Goal: Task Accomplishment & Management: Use online tool/utility

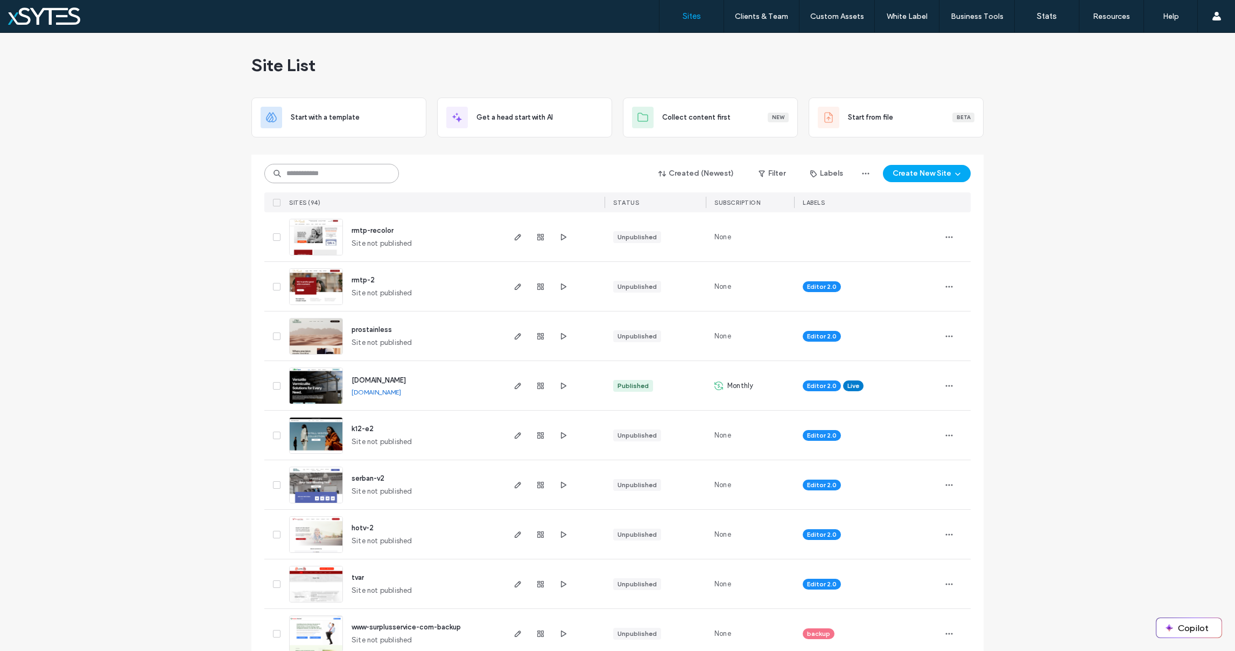
click at [291, 172] on input at bounding box center [331, 173] width 135 height 19
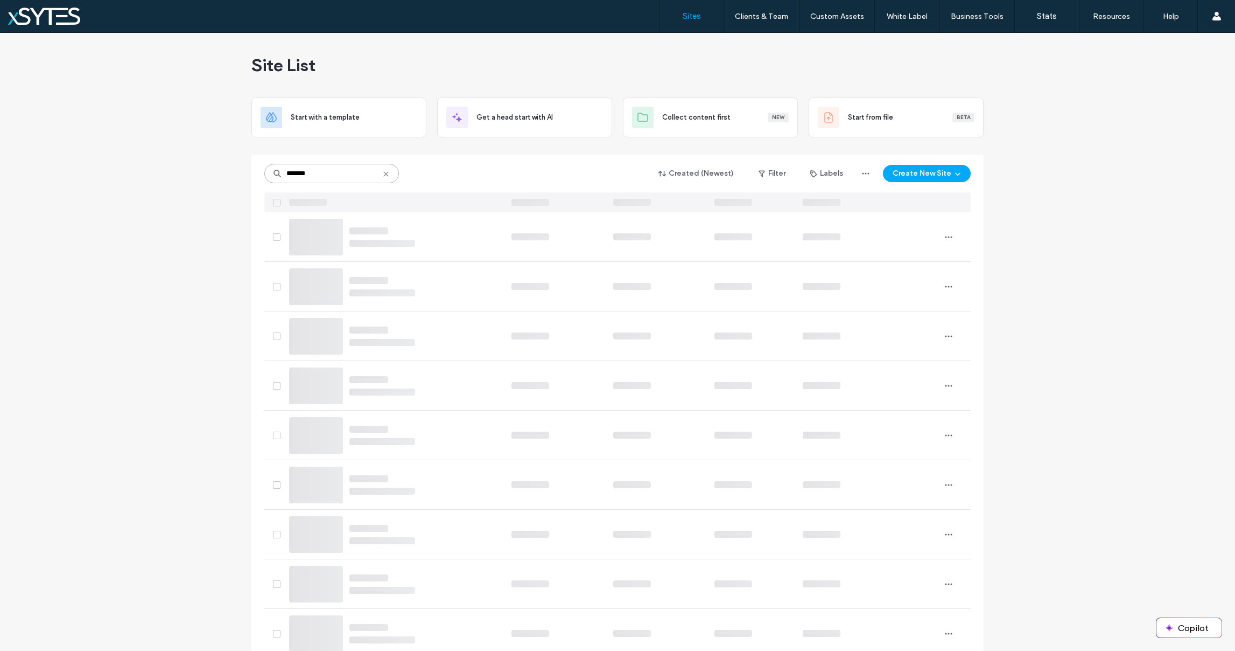
click at [316, 171] on input "*******" at bounding box center [331, 173] width 135 height 19
type input "********"
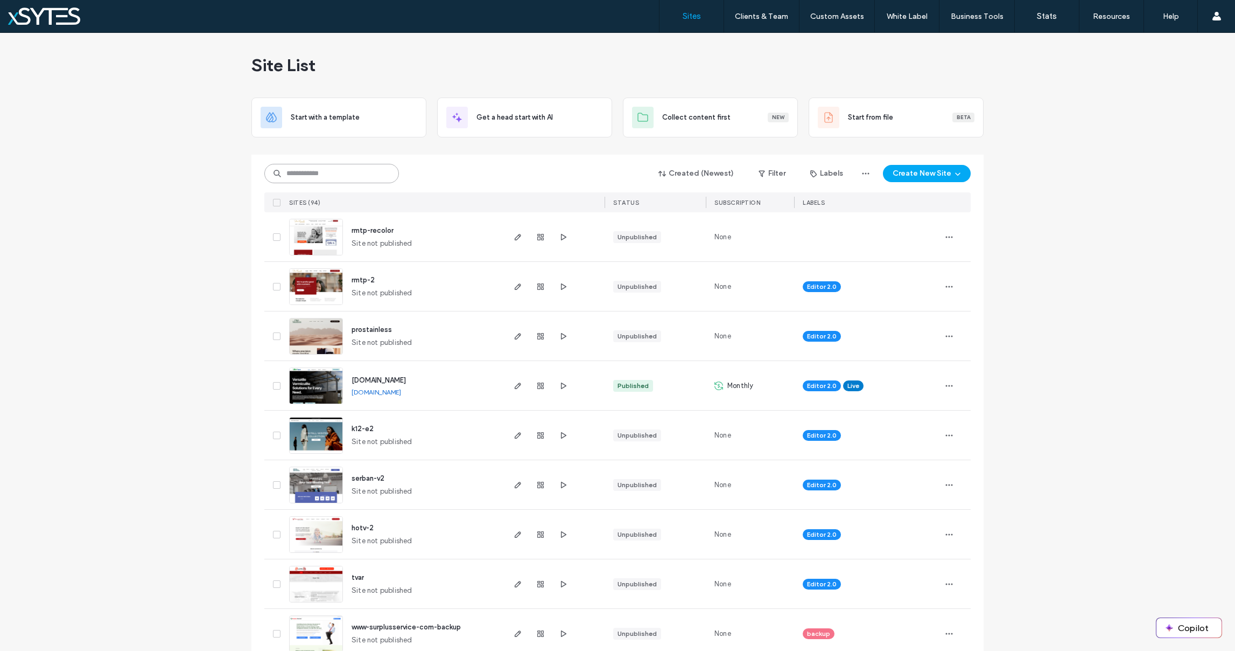
click at [313, 167] on input at bounding box center [331, 173] width 135 height 19
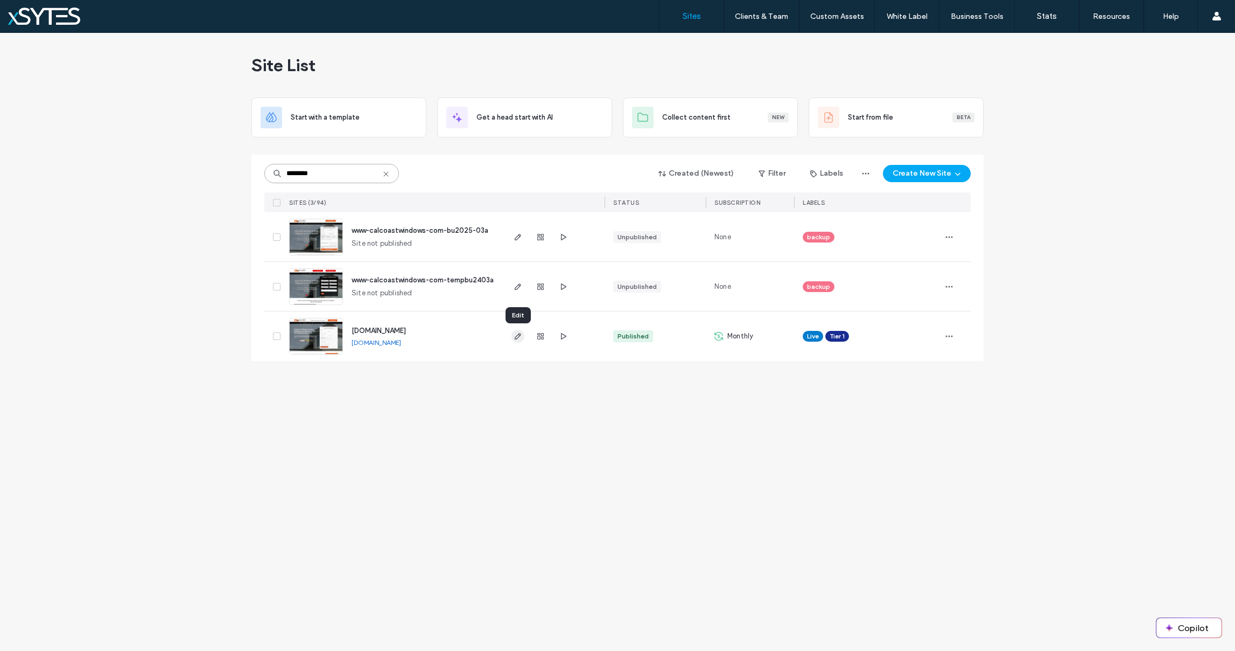
type input "********"
click at [518, 337] on use "button" at bounding box center [518, 336] width 6 height 6
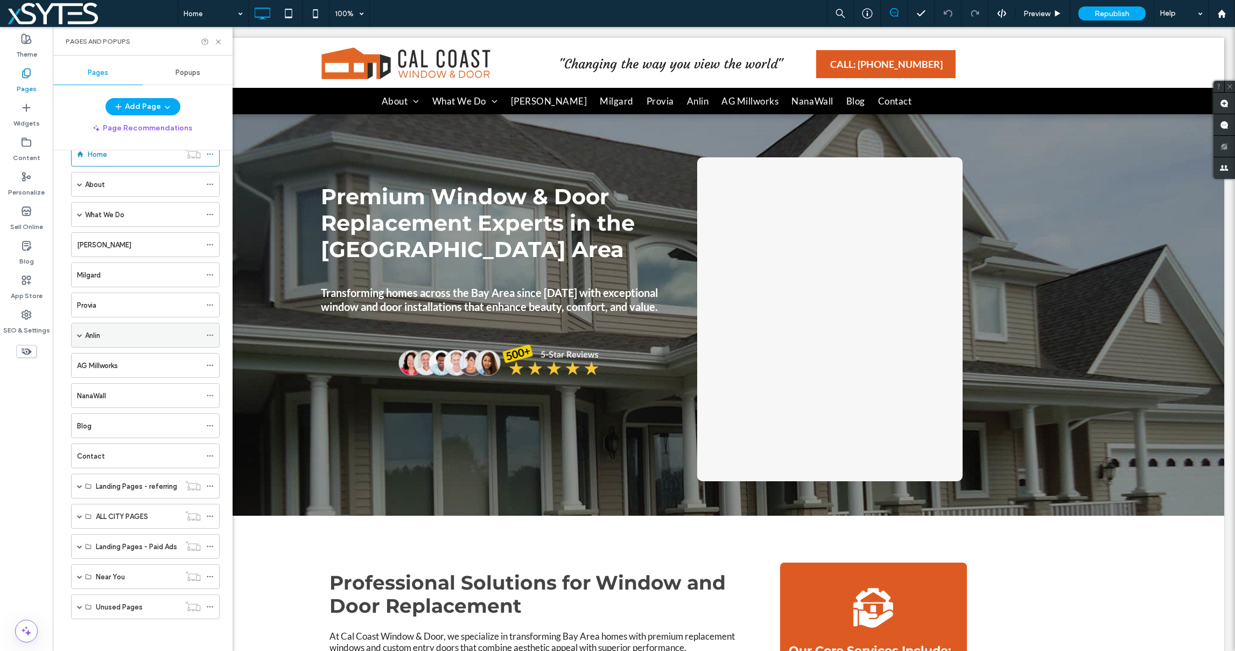
scroll to position [27, 0]
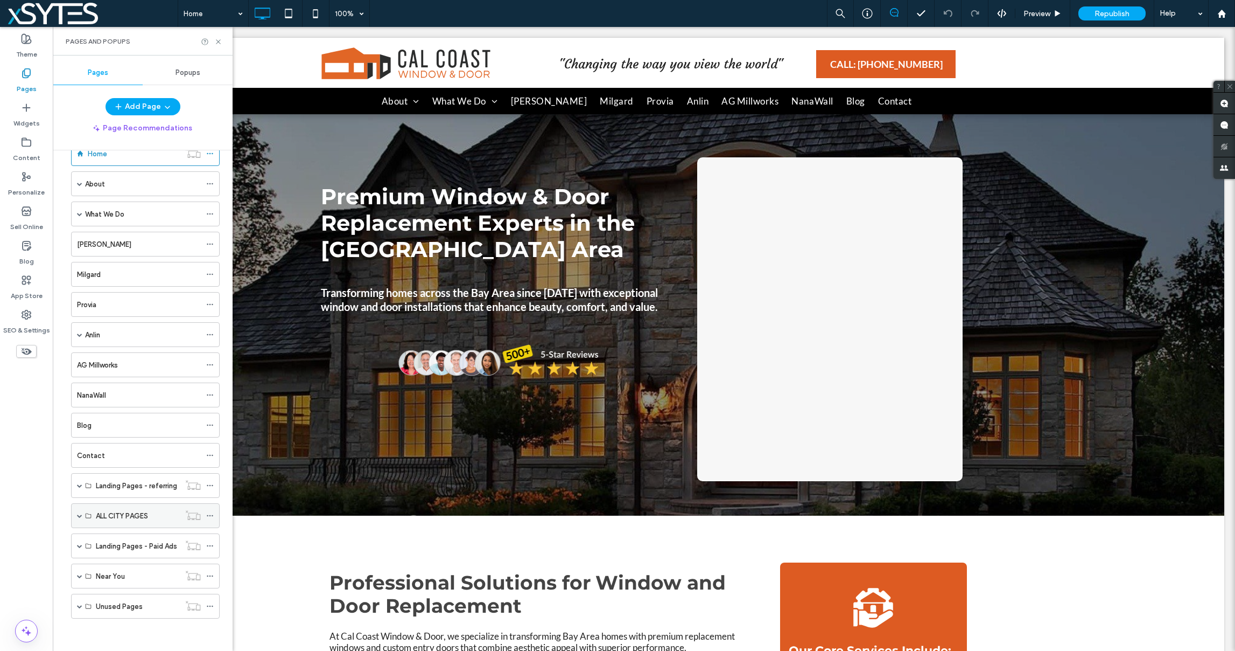
click at [76, 515] on div "ALL CITY PAGES" at bounding box center [145, 515] width 149 height 25
click at [79, 516] on span at bounding box center [79, 515] width 5 height 5
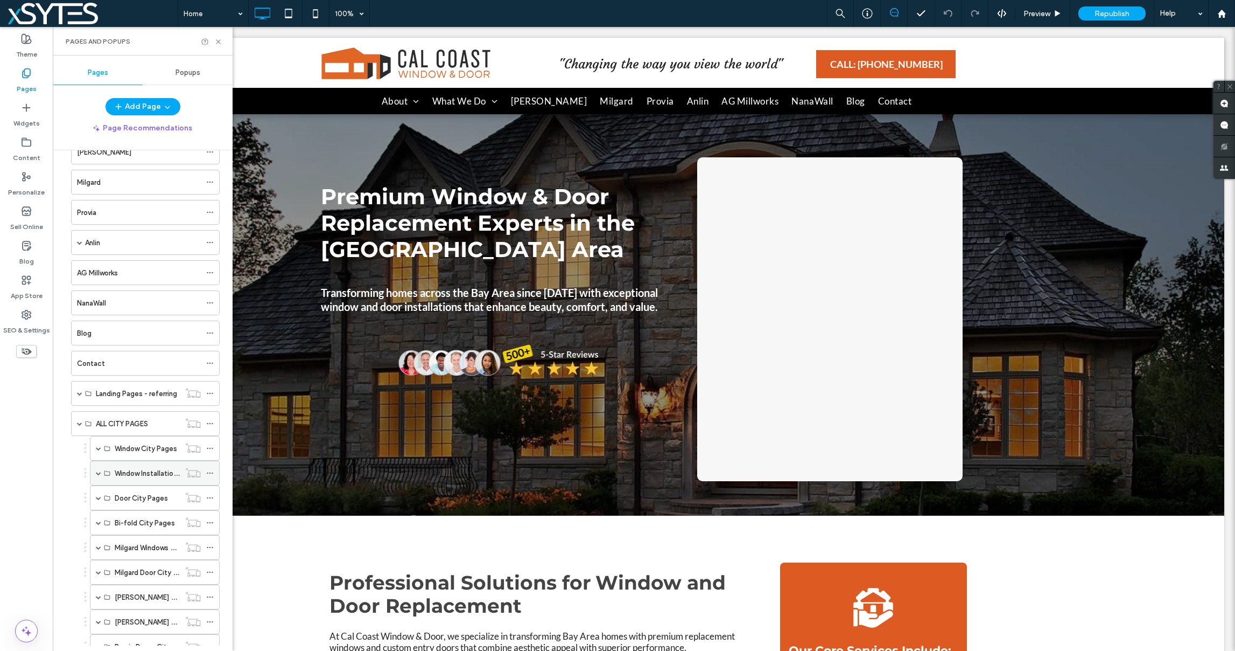
scroll to position [325, 0]
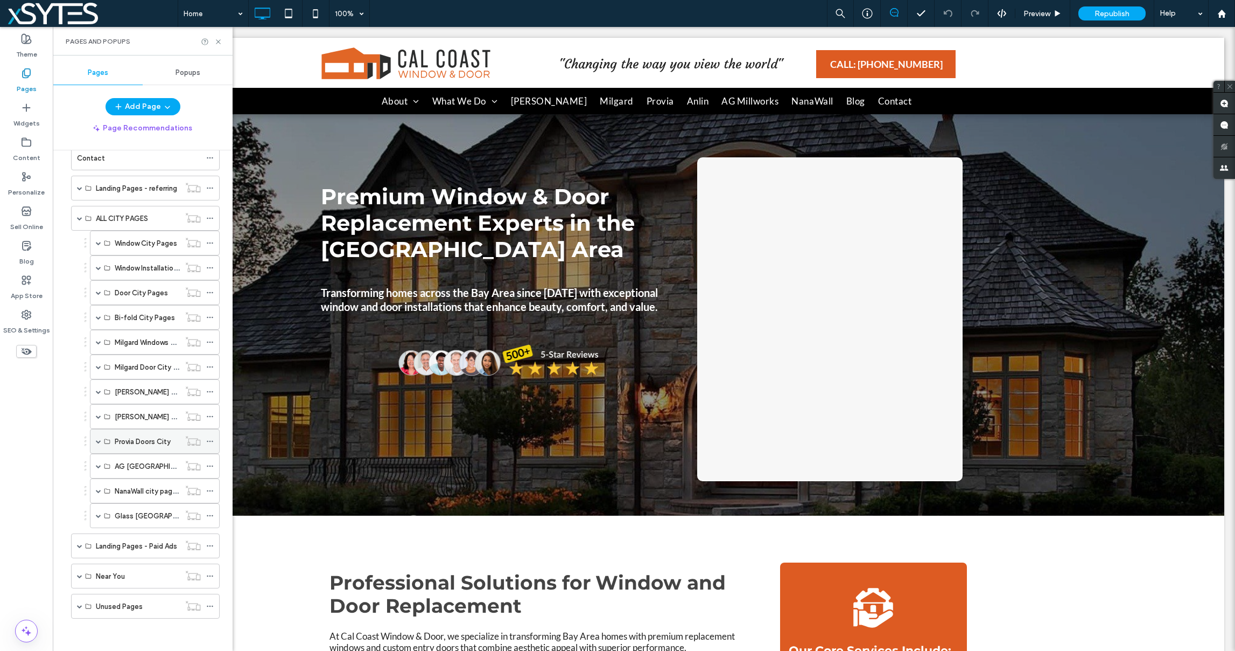
click at [96, 441] on span at bounding box center [98, 440] width 5 height 5
click at [210, 490] on use at bounding box center [210, 491] width 6 height 2
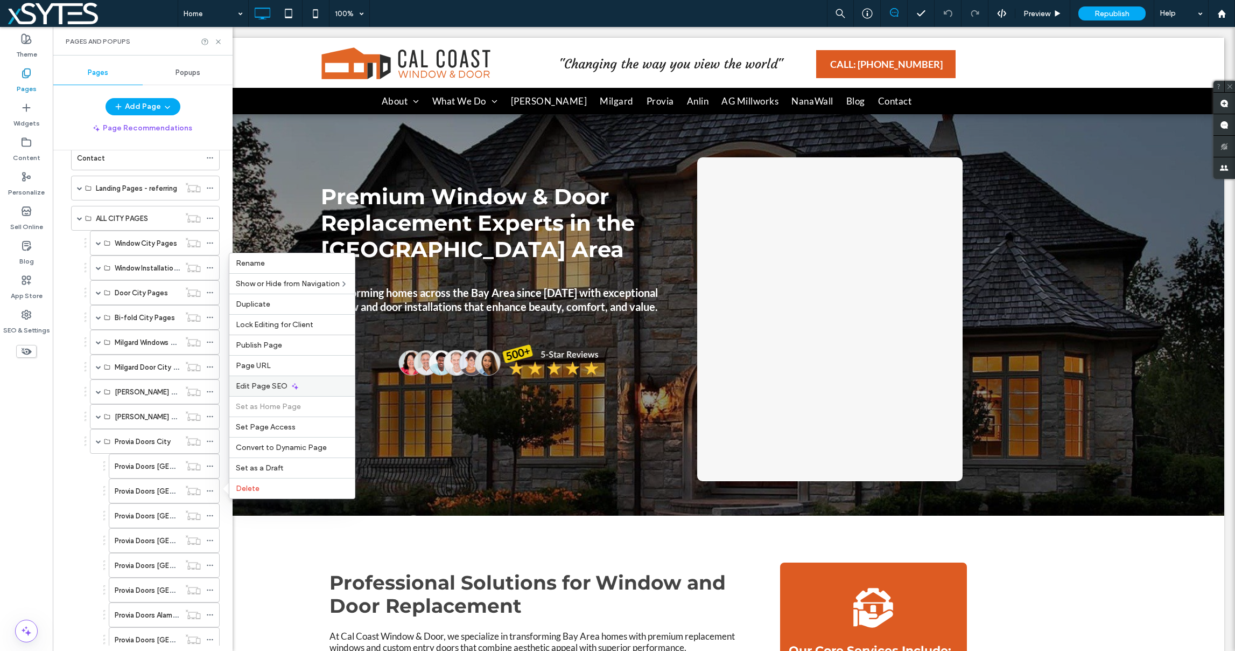
click at [274, 385] on span "Edit Page SEO" at bounding box center [262, 385] width 52 height 9
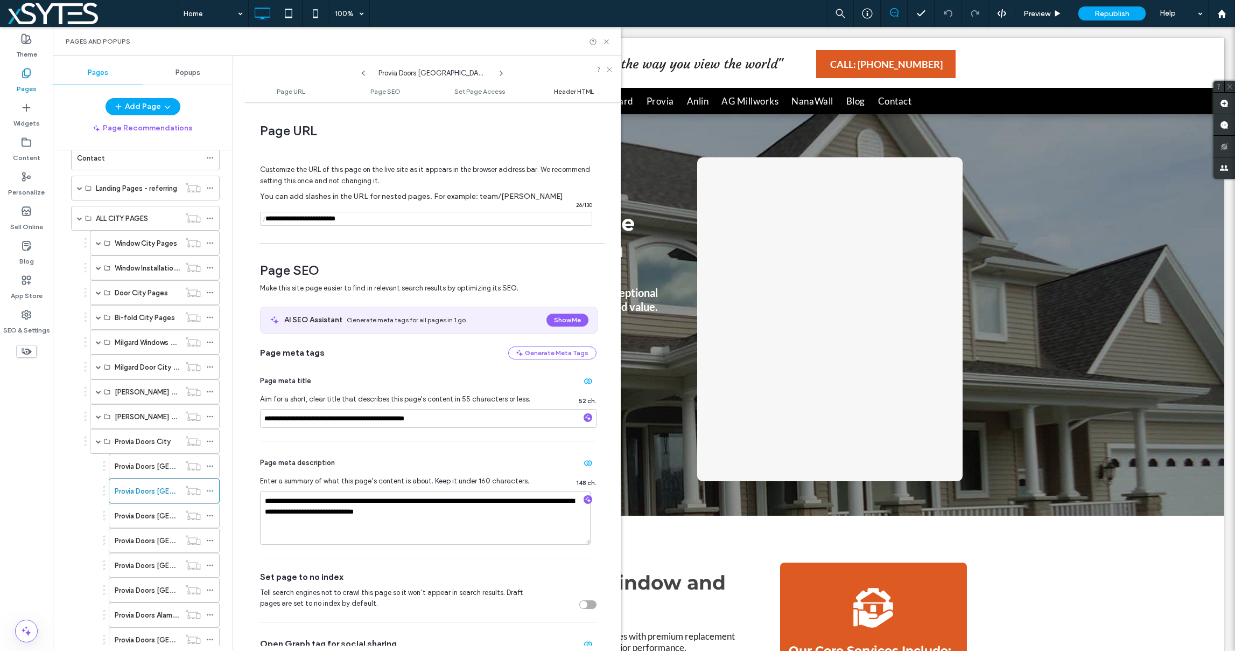
click at [570, 89] on span "Header HTML" at bounding box center [574, 91] width 40 height 8
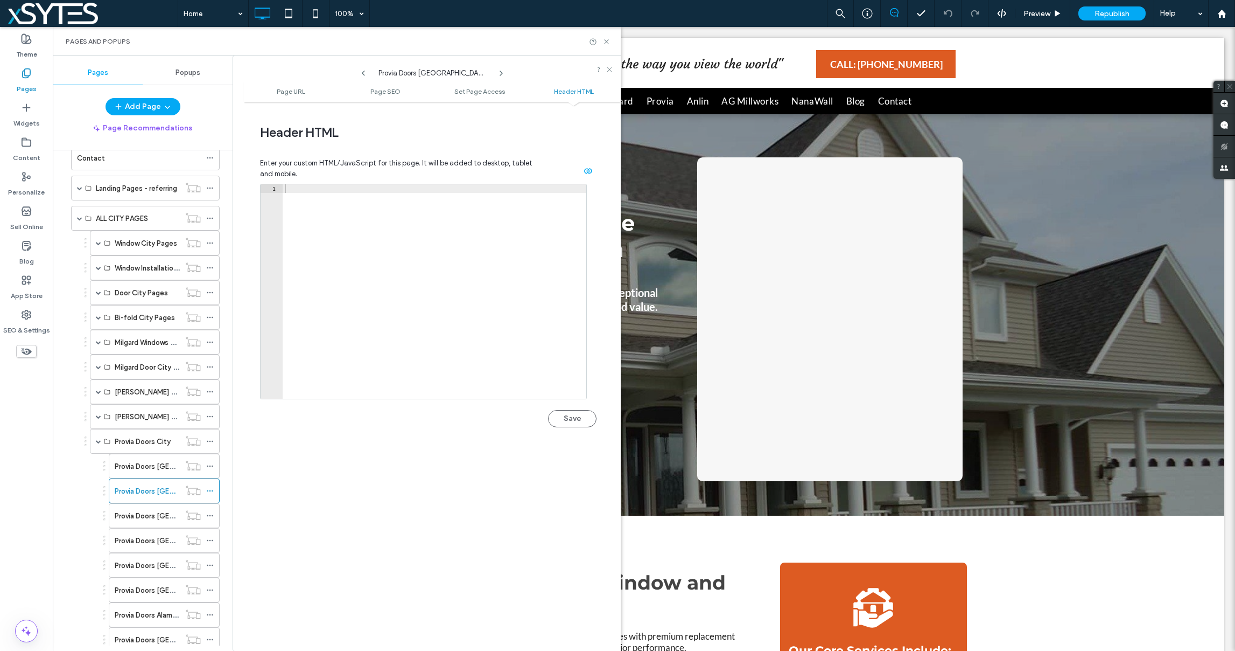
scroll to position [994, 0]
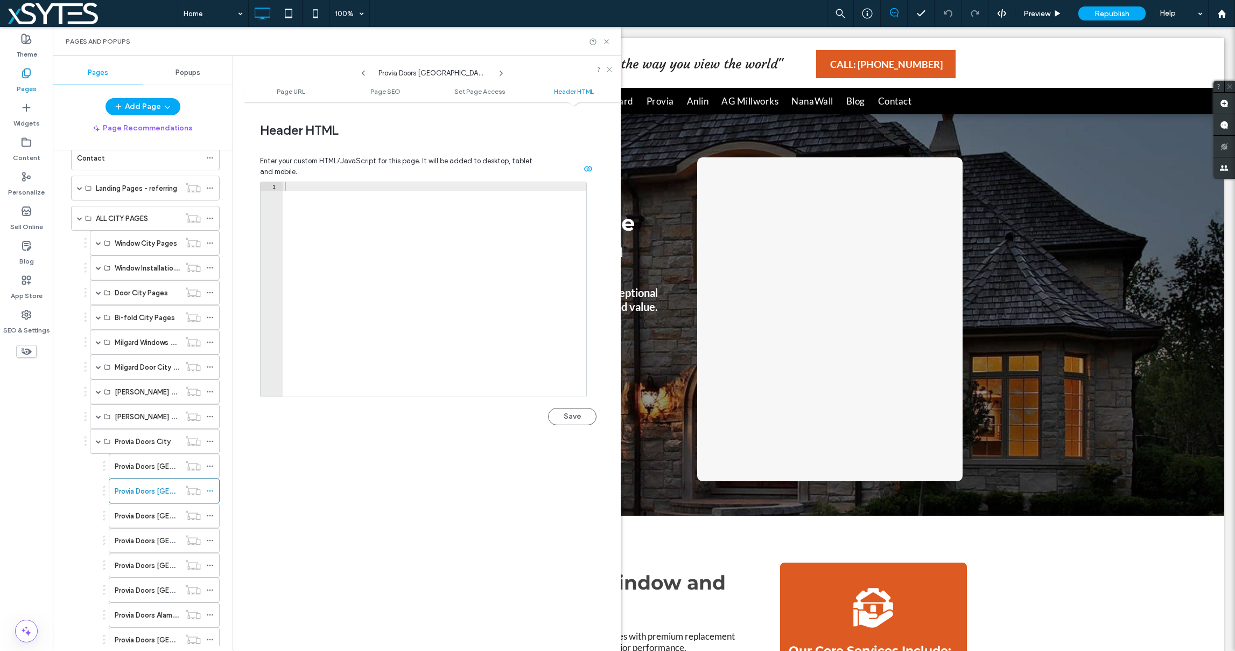
click at [323, 187] on div at bounding box center [435, 298] width 304 height 232
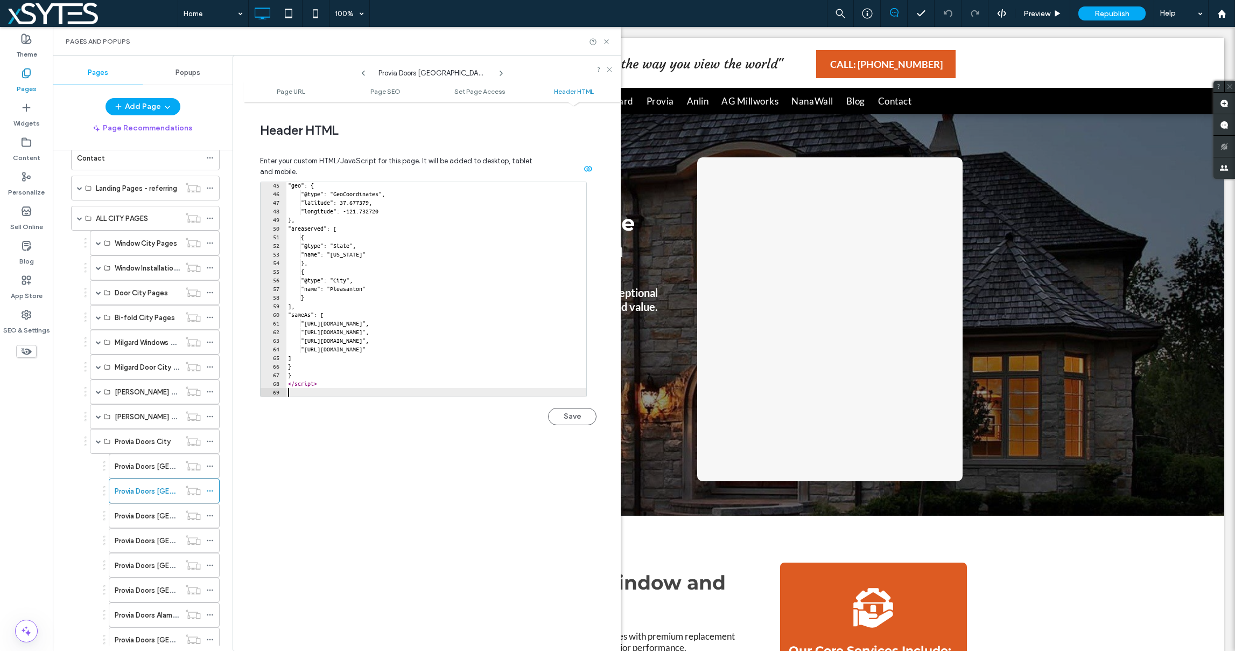
scroll to position [380, 0]
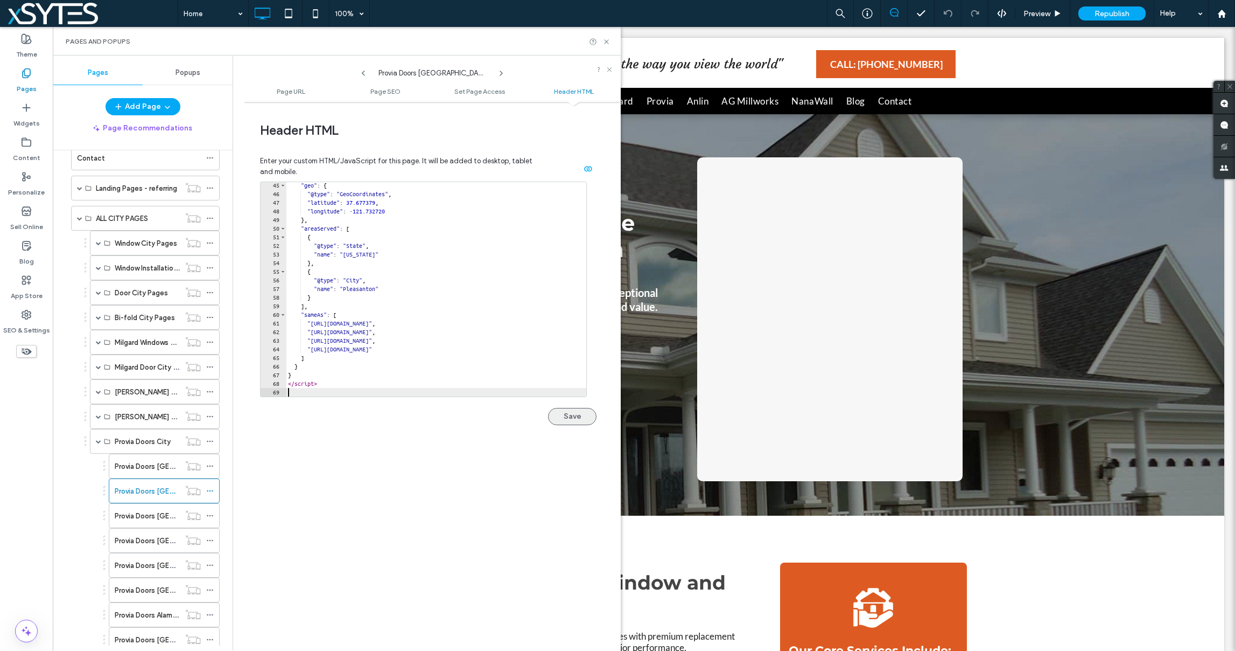
click at [560, 416] on button "Save" at bounding box center [572, 416] width 48 height 17
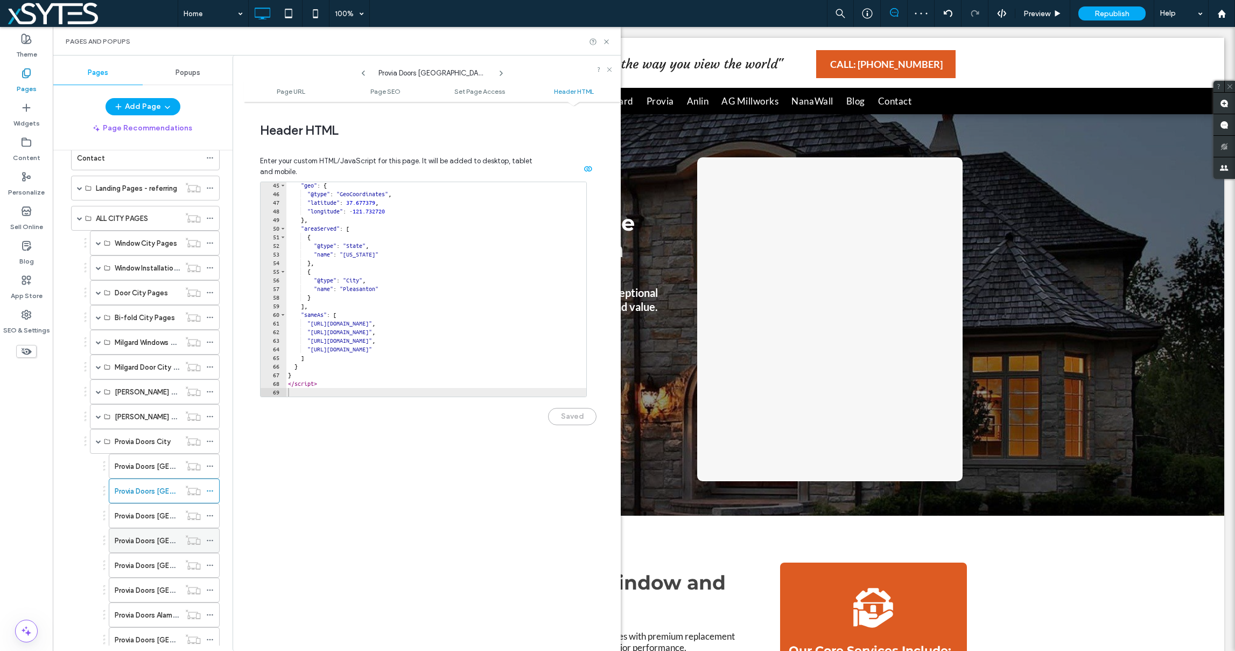
click at [167, 540] on label "Provia Doors Livermore CA" at bounding box center [209, 540] width 188 height 19
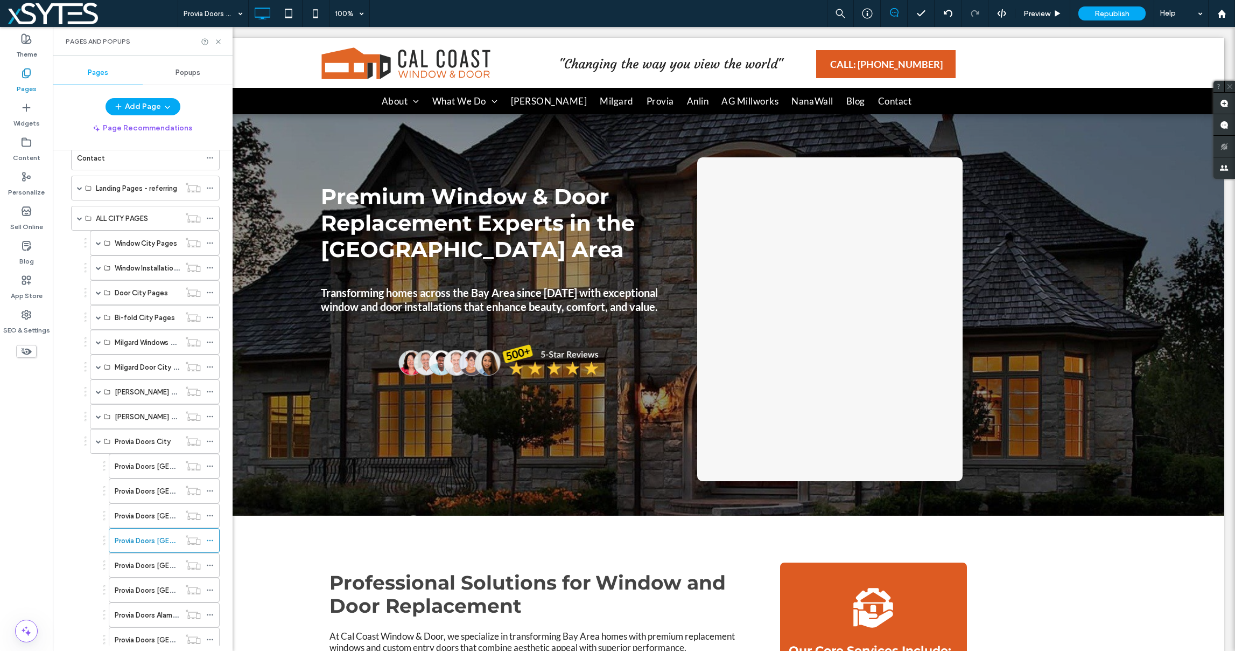
click at [211, 541] on div at bounding box center [617, 325] width 1235 height 651
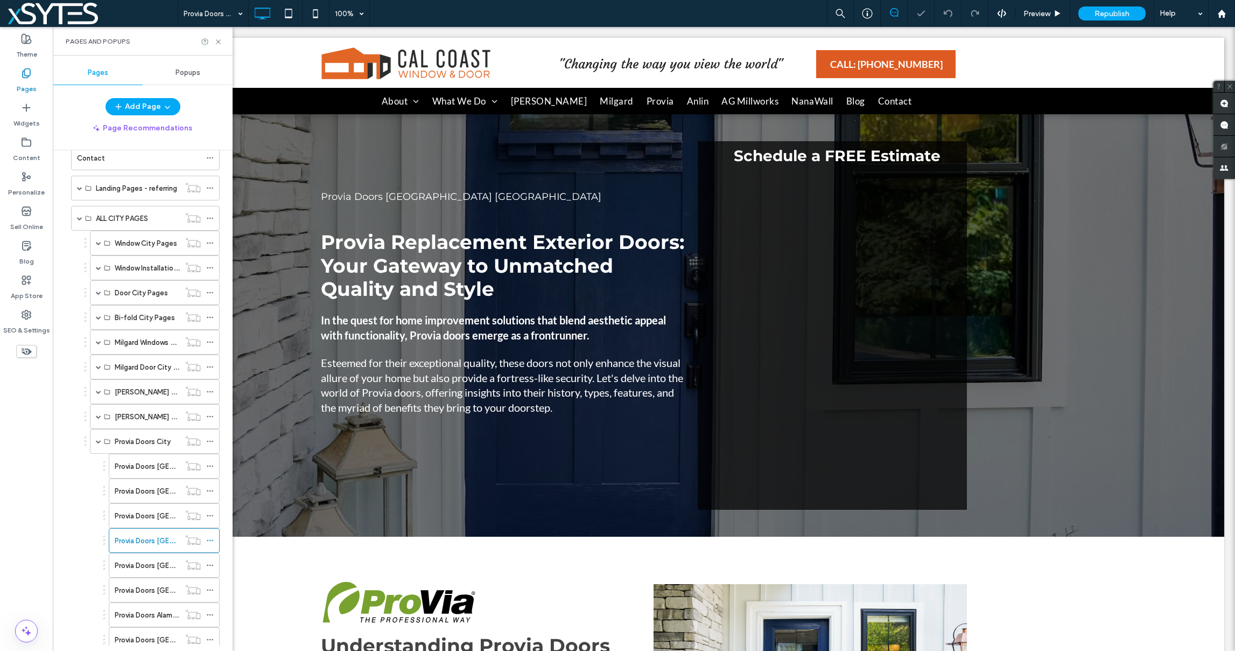
click at [211, 541] on icon at bounding box center [210, 540] width 8 height 8
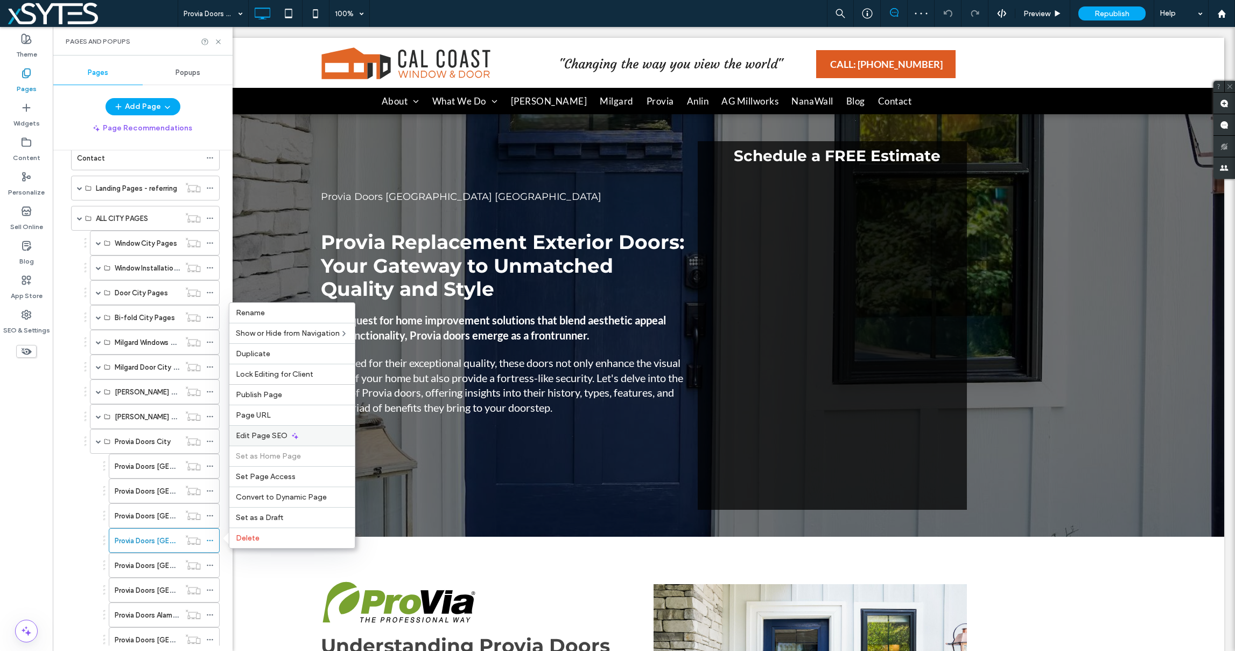
click at [299, 436] on div "Edit Page SEO" at bounding box center [291, 435] width 125 height 20
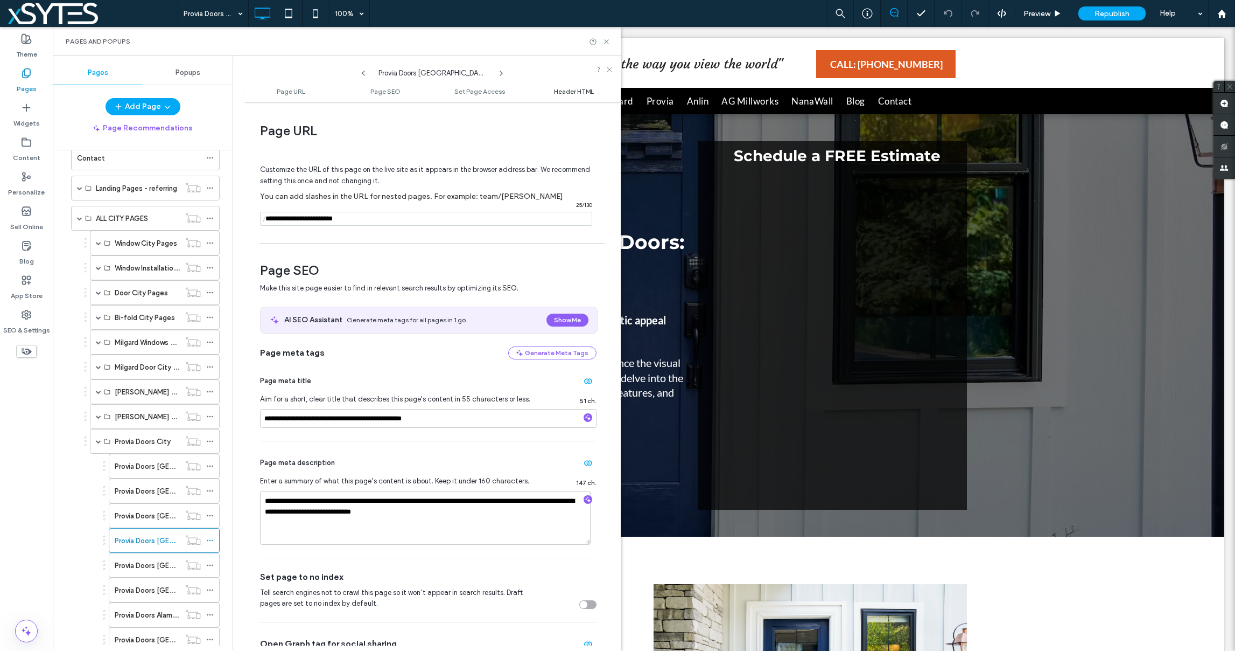
click at [571, 91] on span "Header HTML" at bounding box center [574, 91] width 40 height 8
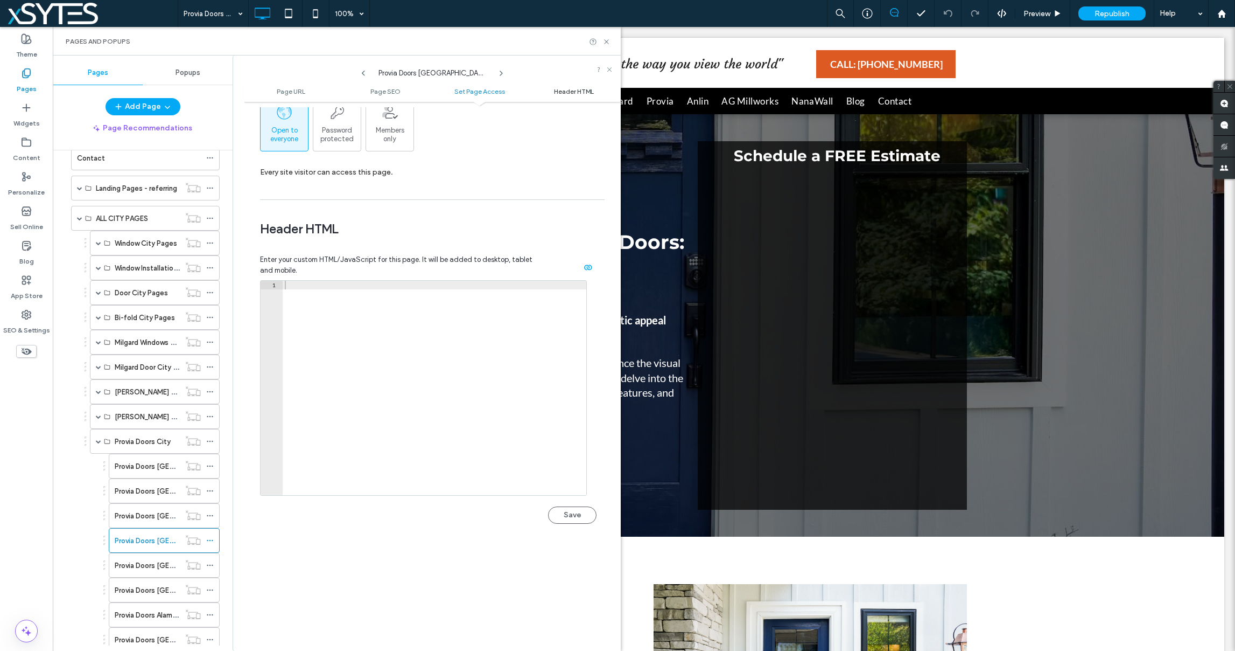
scroll to position [994, 0]
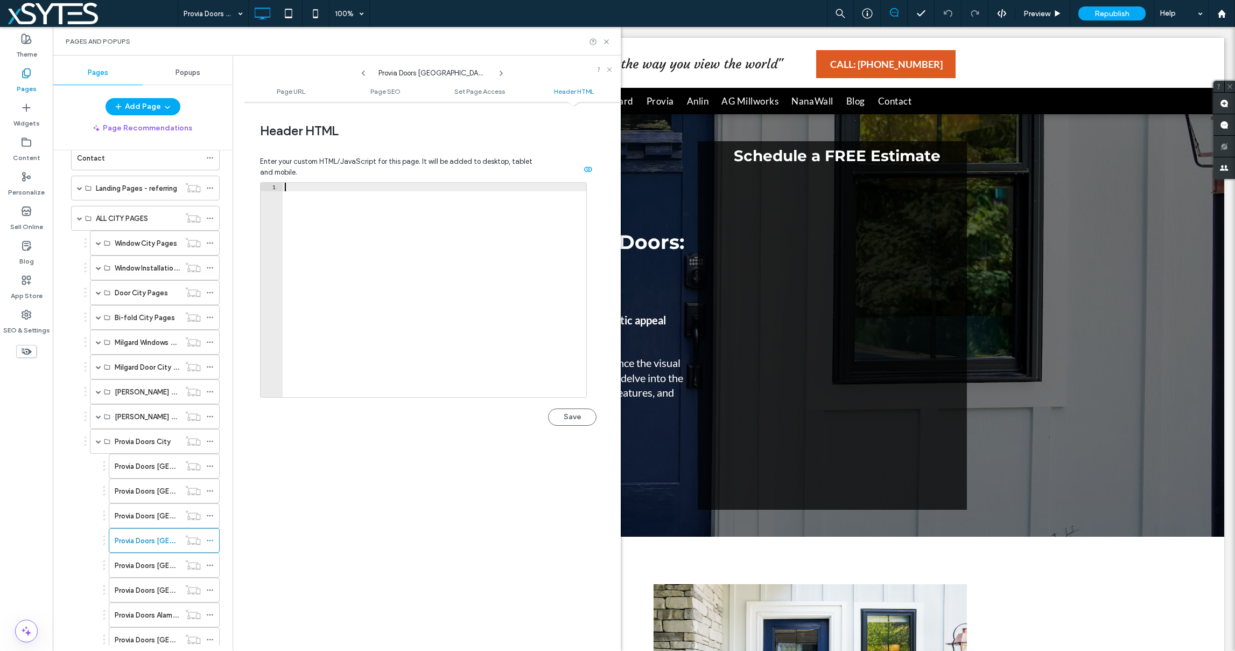
click at [299, 185] on div at bounding box center [435, 299] width 304 height 232
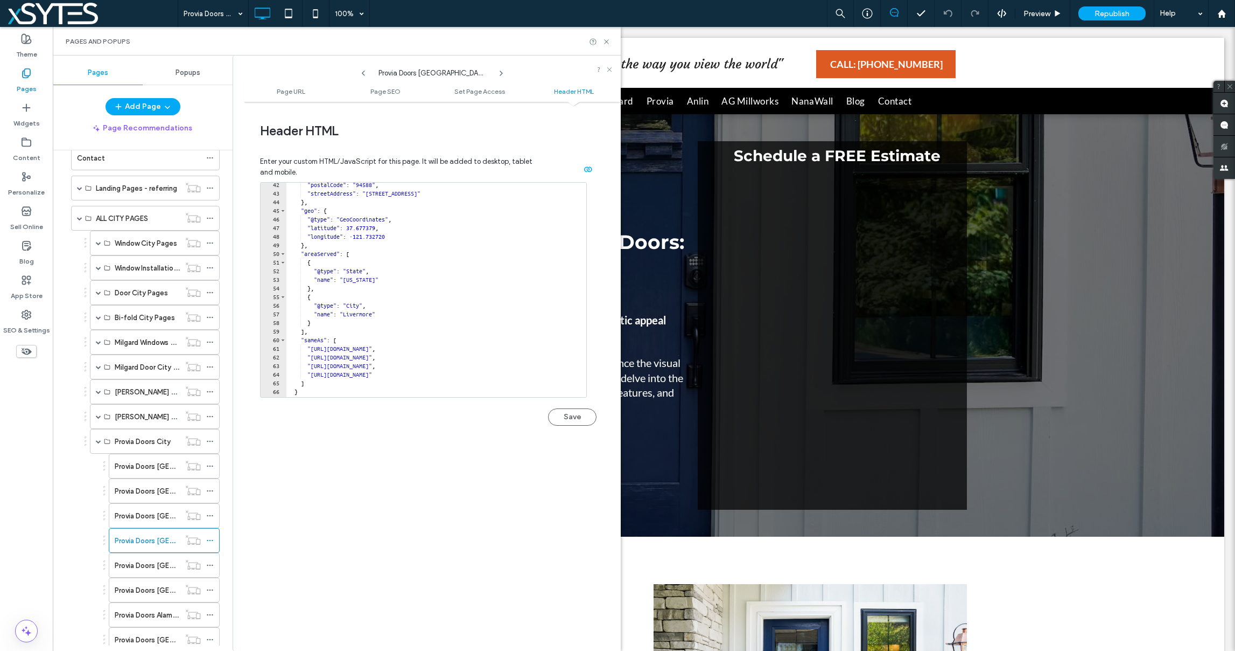
scroll to position [341, 0]
click at [564, 421] on button "Save" at bounding box center [572, 416] width 48 height 17
click at [207, 489] on icon at bounding box center [210, 491] width 8 height 8
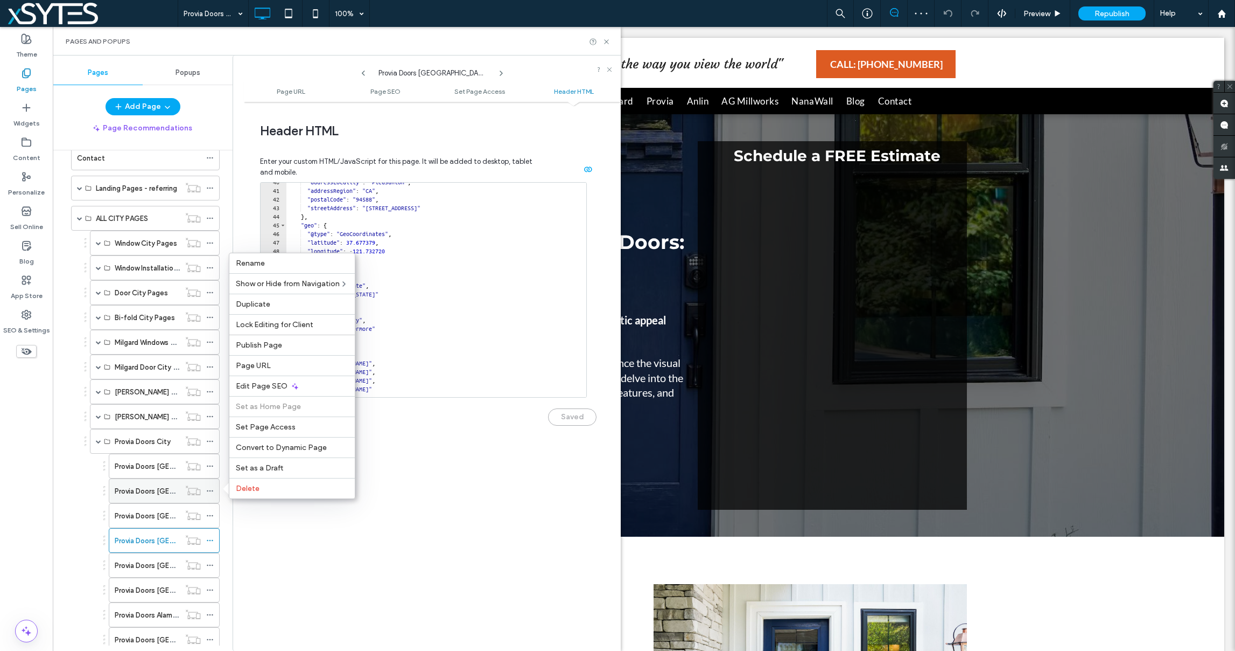
click at [209, 491] on use at bounding box center [210, 491] width 6 height 2
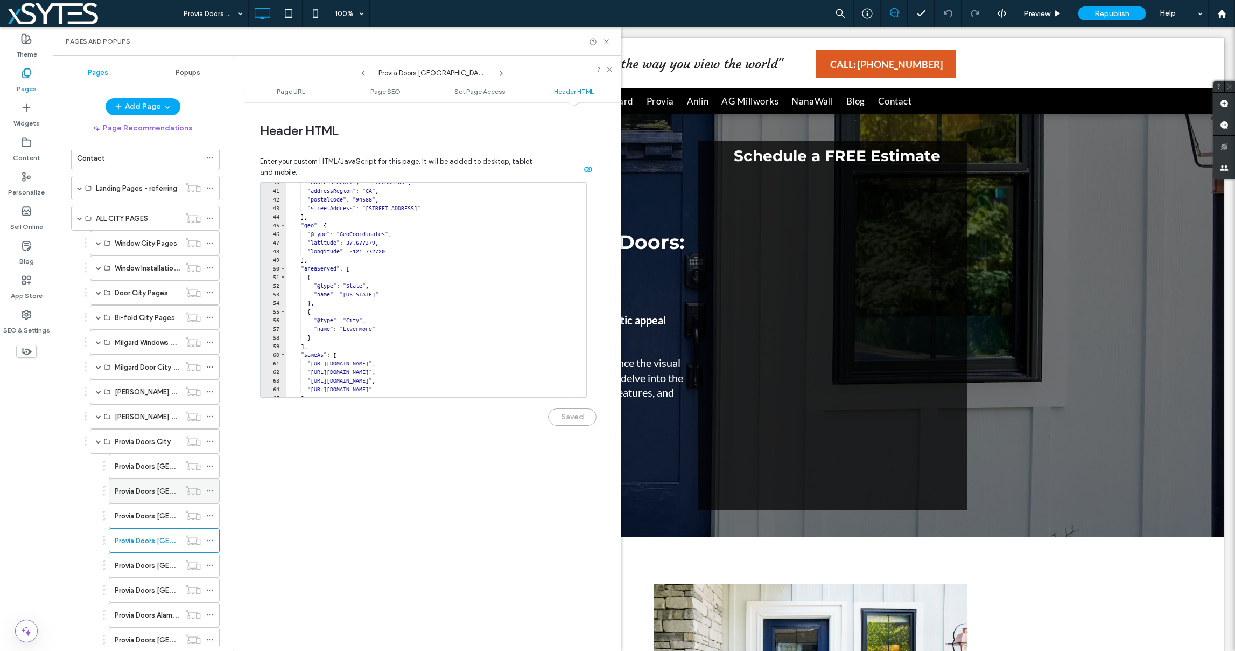
click at [209, 491] on use at bounding box center [210, 491] width 6 height 2
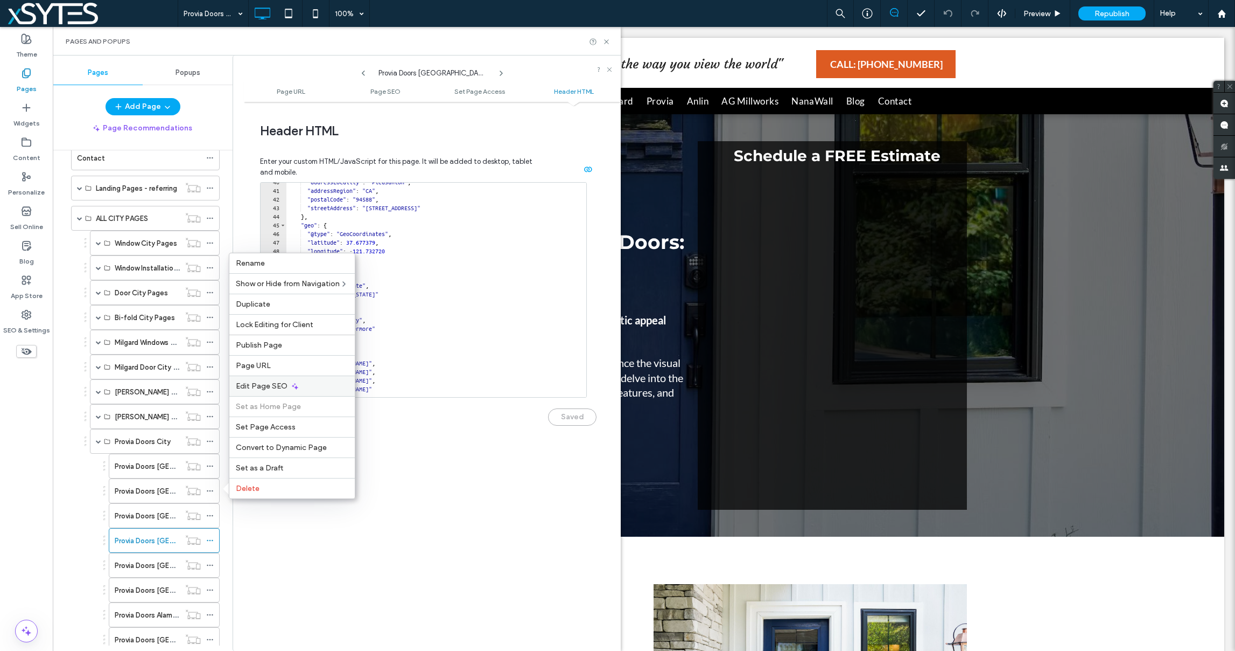
click at [285, 388] on span "Edit Page SEO" at bounding box center [262, 385] width 52 height 9
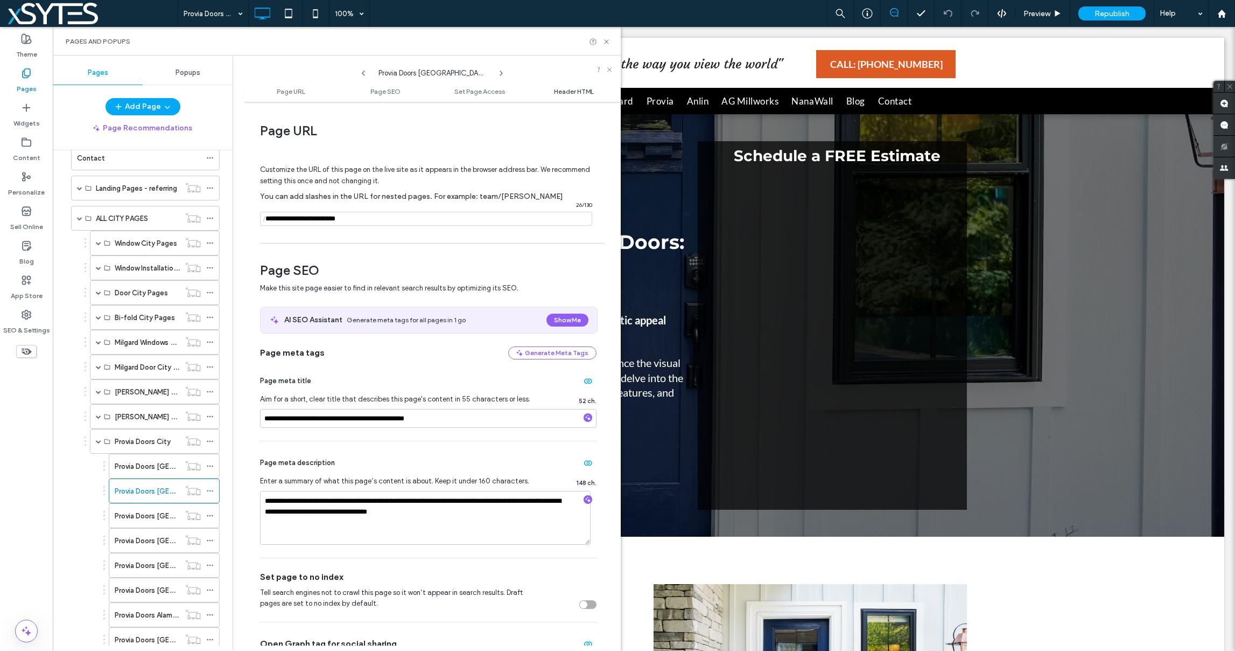
click at [583, 89] on span "Header HTML" at bounding box center [574, 91] width 40 height 8
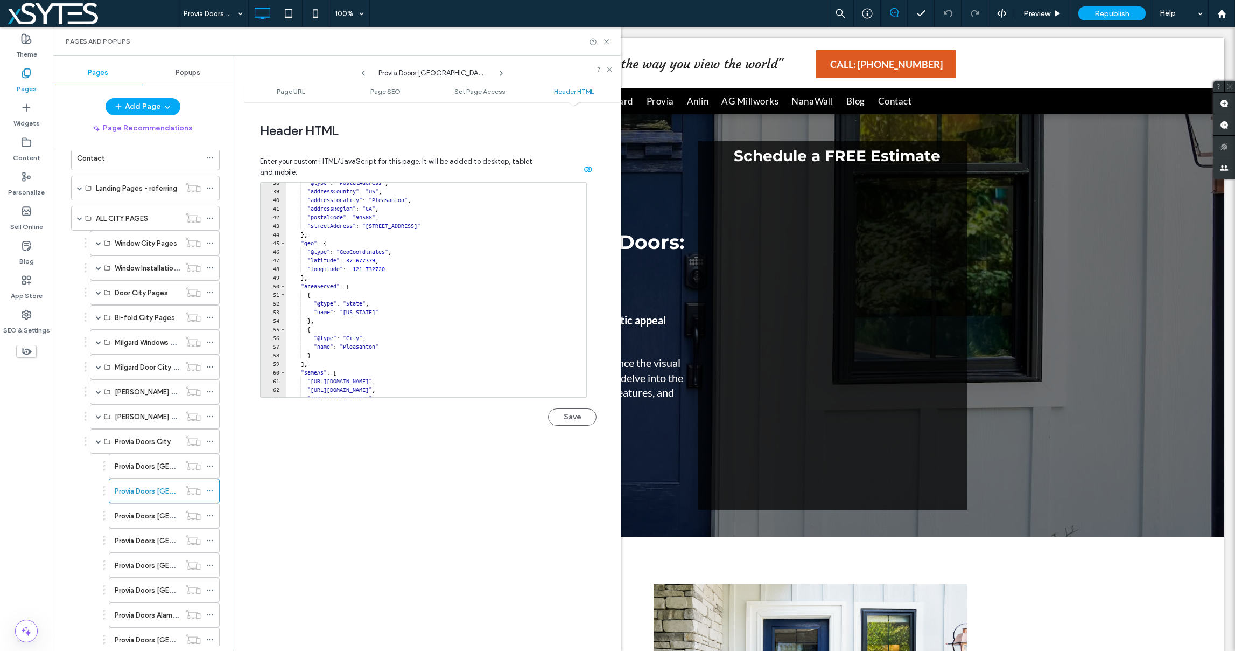
scroll to position [380, 0]
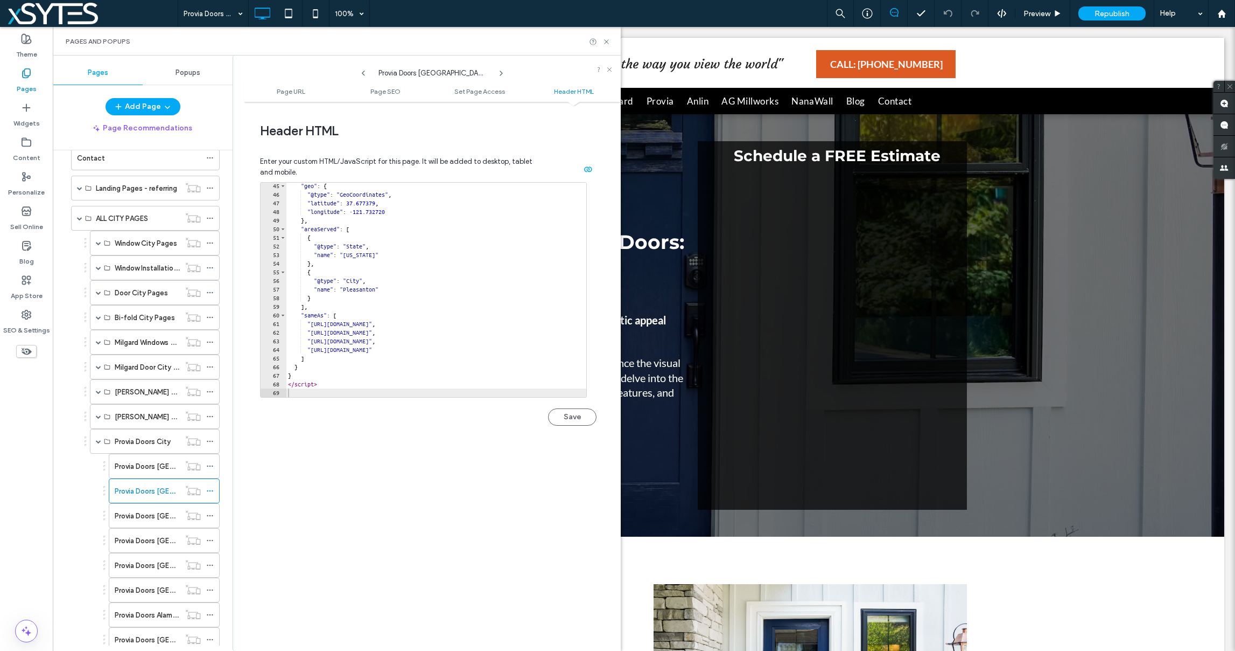
click at [438, 459] on div "**********" at bounding box center [432, 376] width 377 height 538
click at [211, 490] on icon at bounding box center [210, 491] width 8 height 8
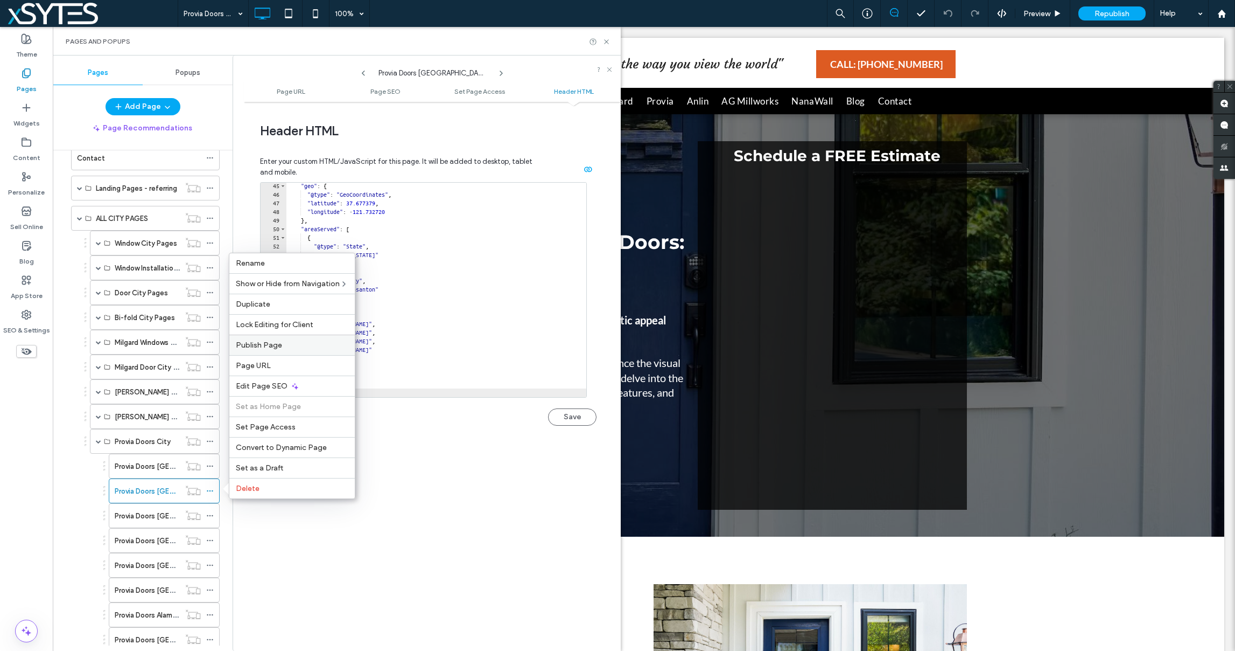
click at [280, 345] on span "Publish Page" at bounding box center [259, 344] width 46 height 9
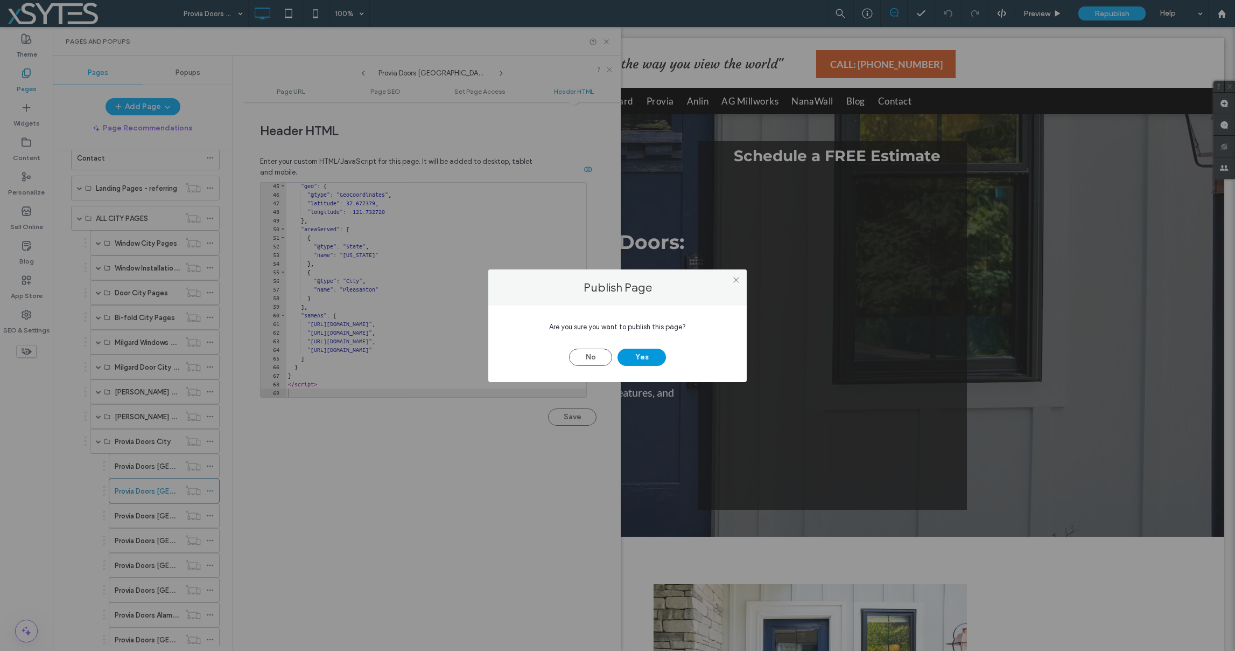
click at [649, 355] on button "Yes" at bounding box center [642, 356] width 48 height 17
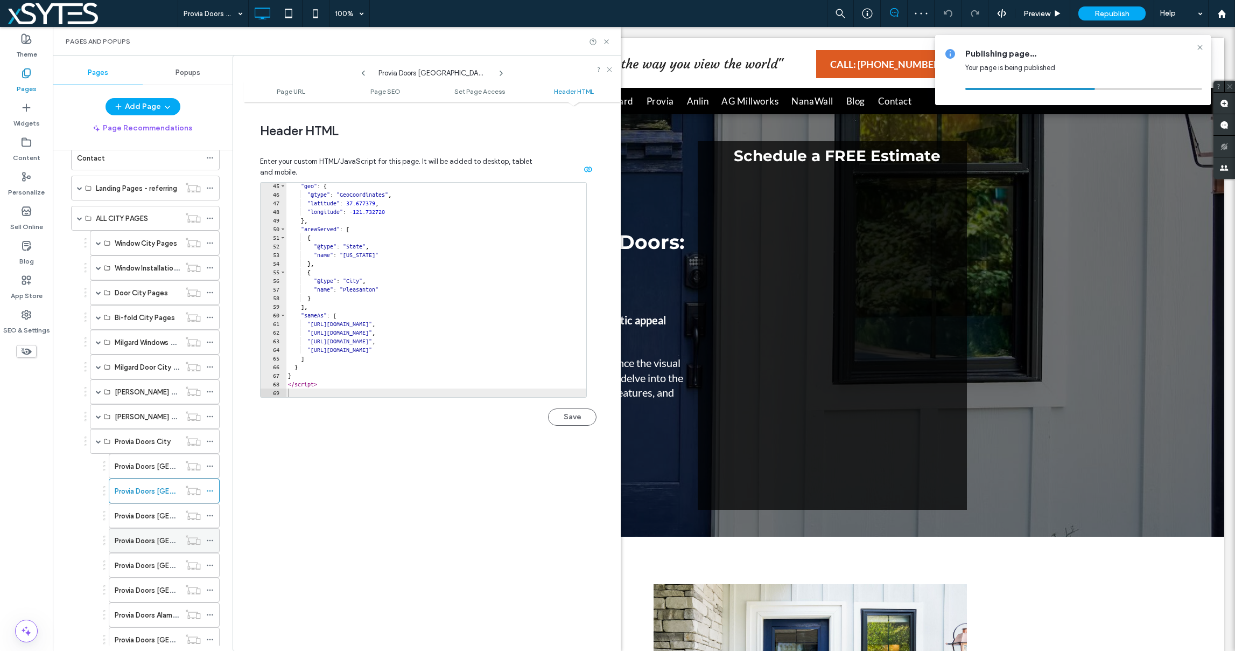
click at [141, 544] on label "Provia Doors Livermore CA" at bounding box center [209, 540] width 188 height 19
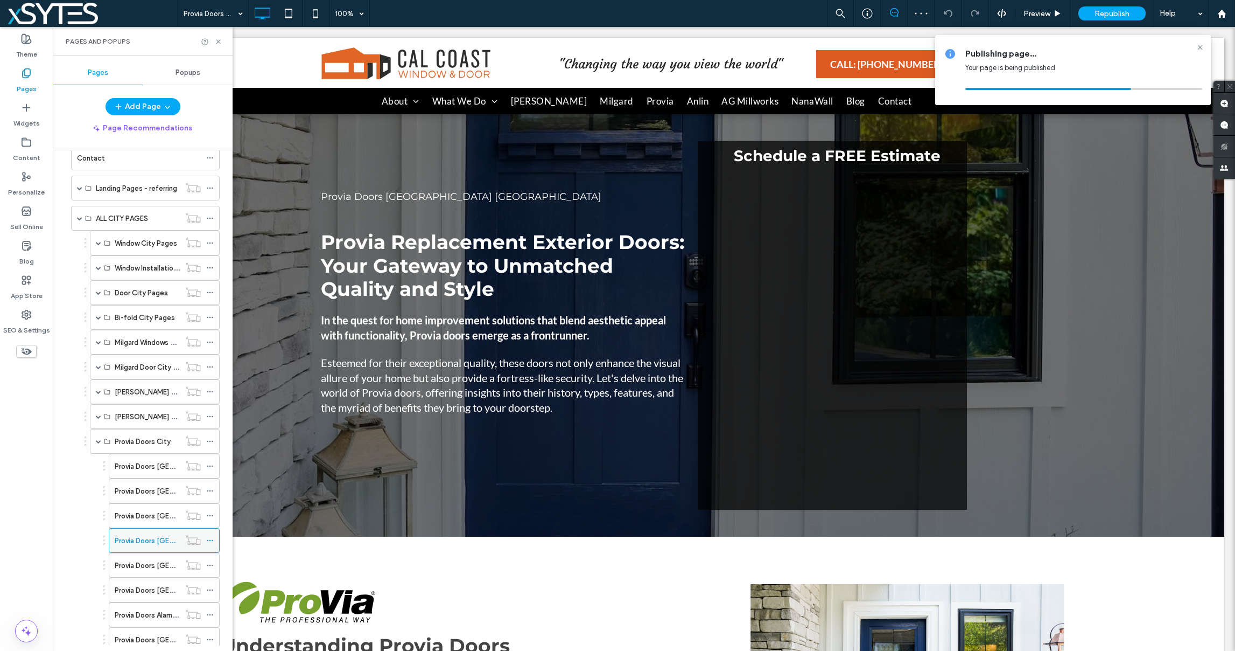
click at [207, 540] on icon at bounding box center [210, 540] width 8 height 8
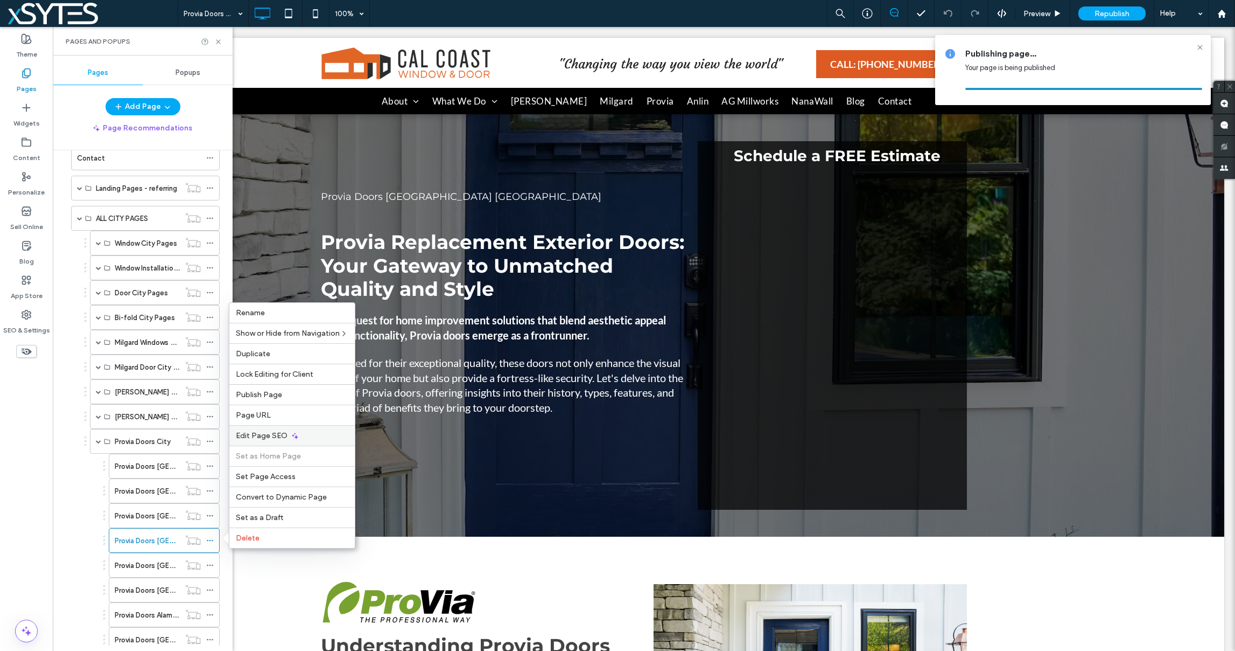
click at [330, 436] on div "Edit Page SEO" at bounding box center [291, 435] width 125 height 20
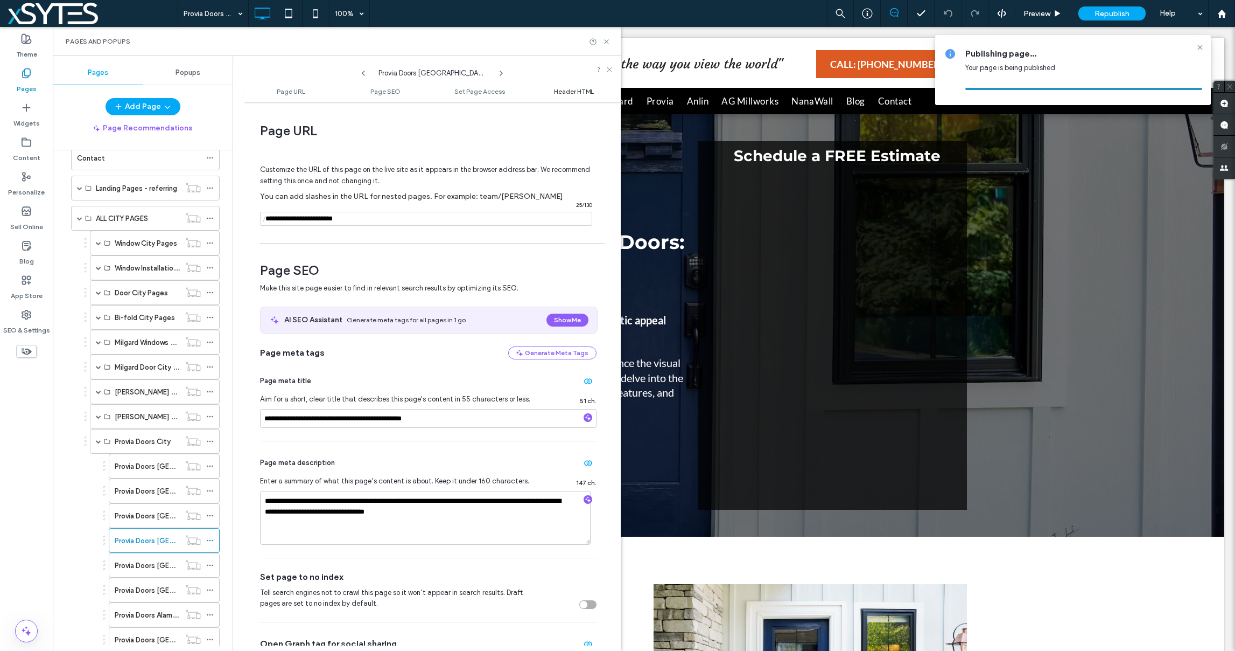
click at [570, 92] on span "Header HTML" at bounding box center [574, 91] width 40 height 8
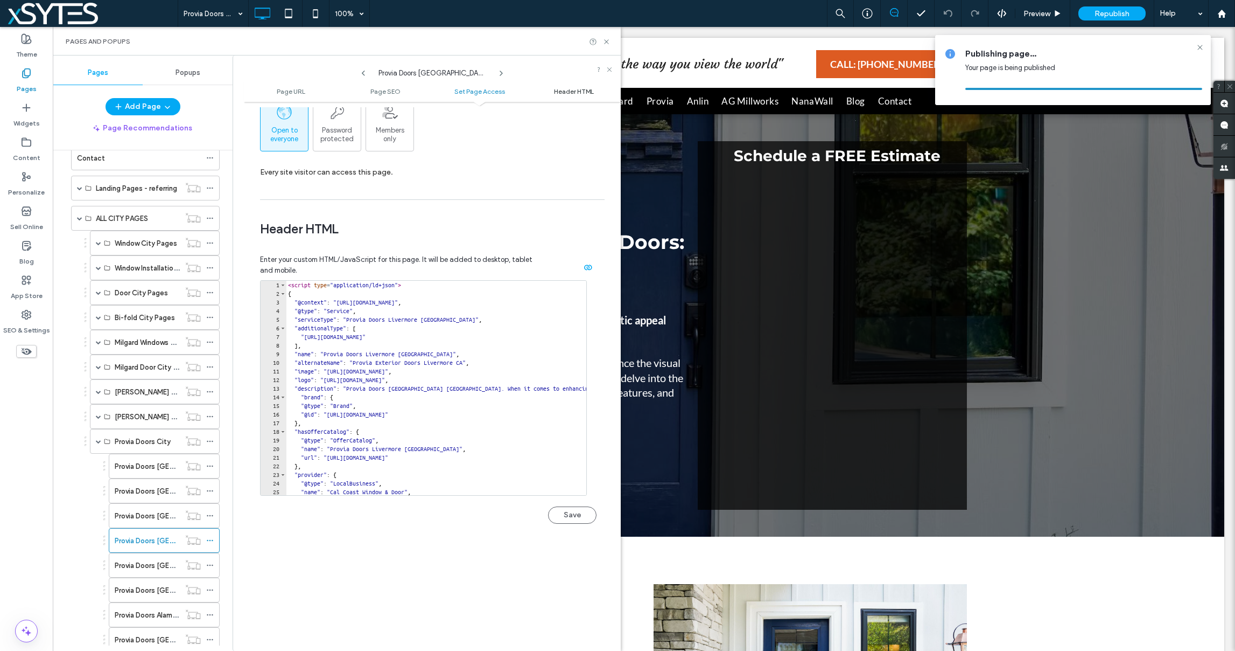
scroll to position [994, 0]
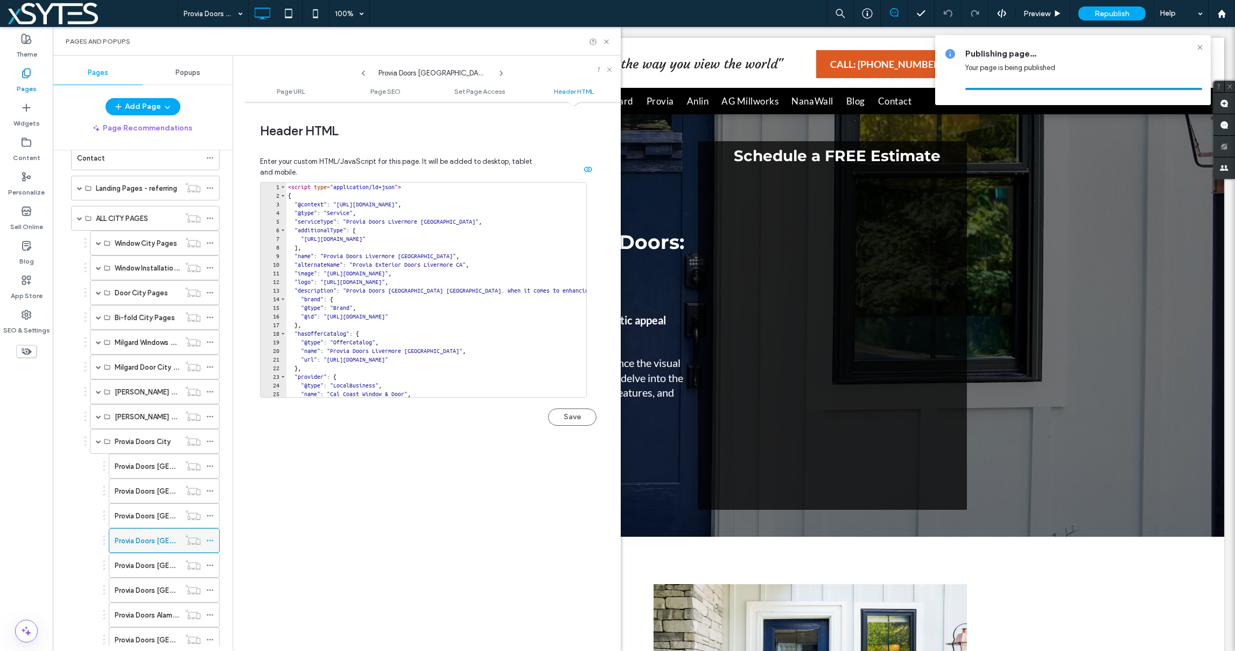
click at [208, 540] on icon at bounding box center [210, 540] width 8 height 8
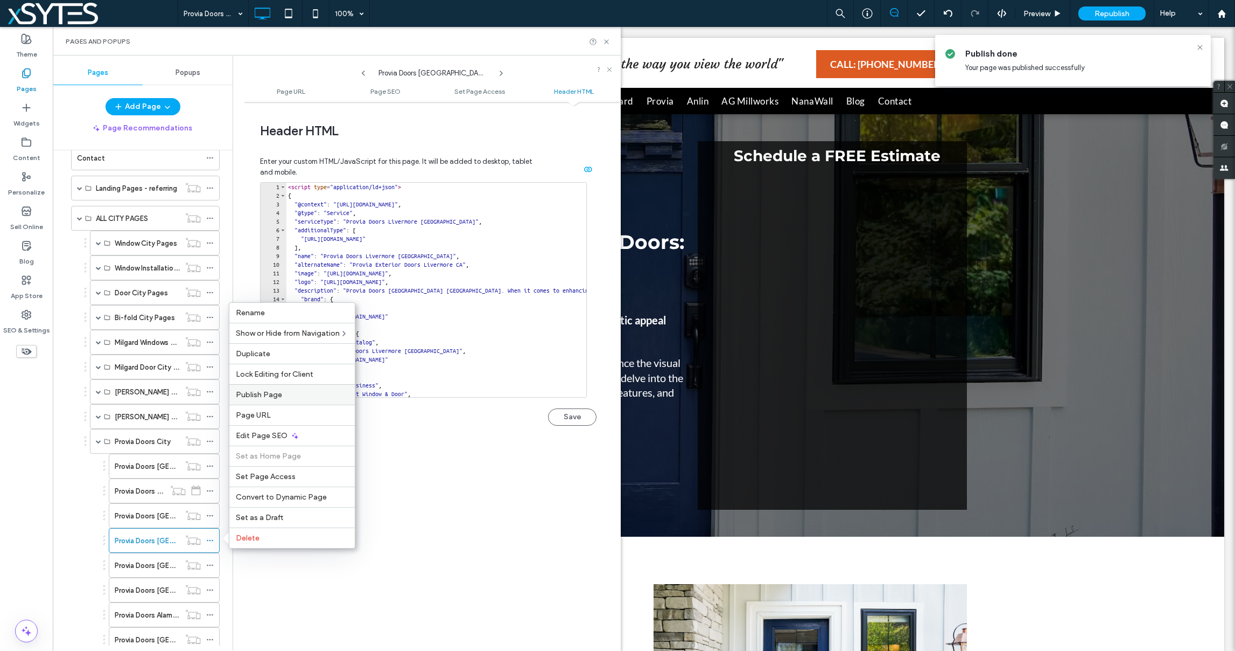
click at [258, 393] on span "Publish Page" at bounding box center [259, 394] width 46 height 9
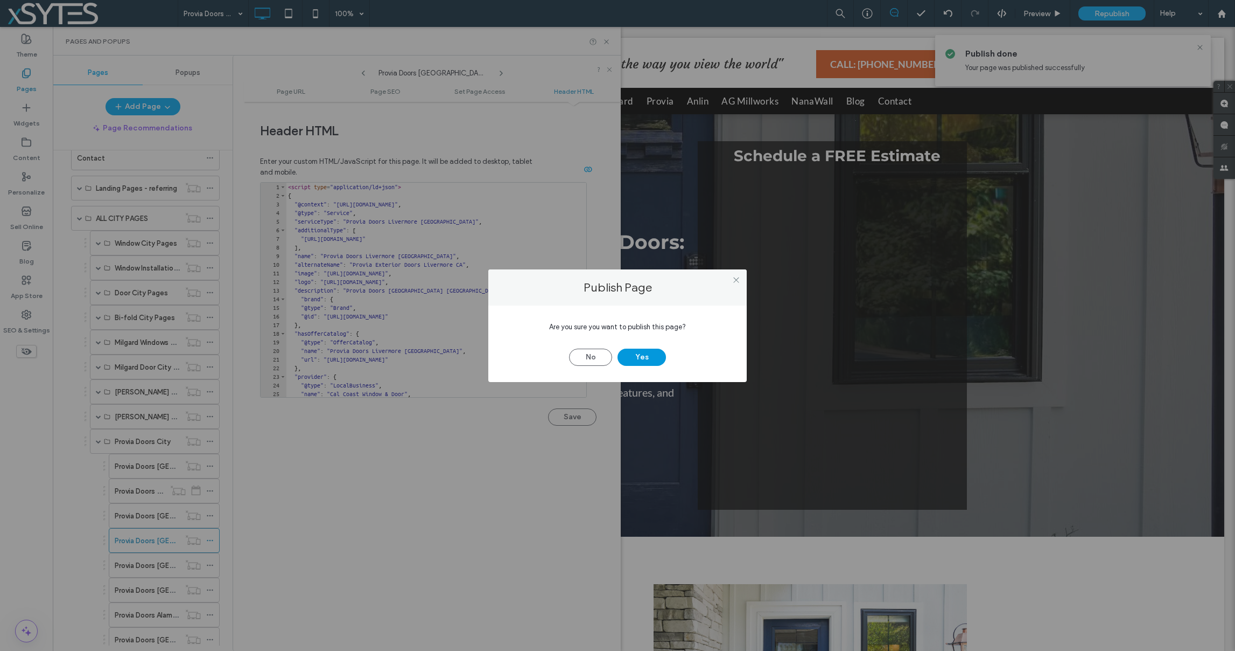
click at [642, 358] on button "Yes" at bounding box center [642, 356] width 48 height 17
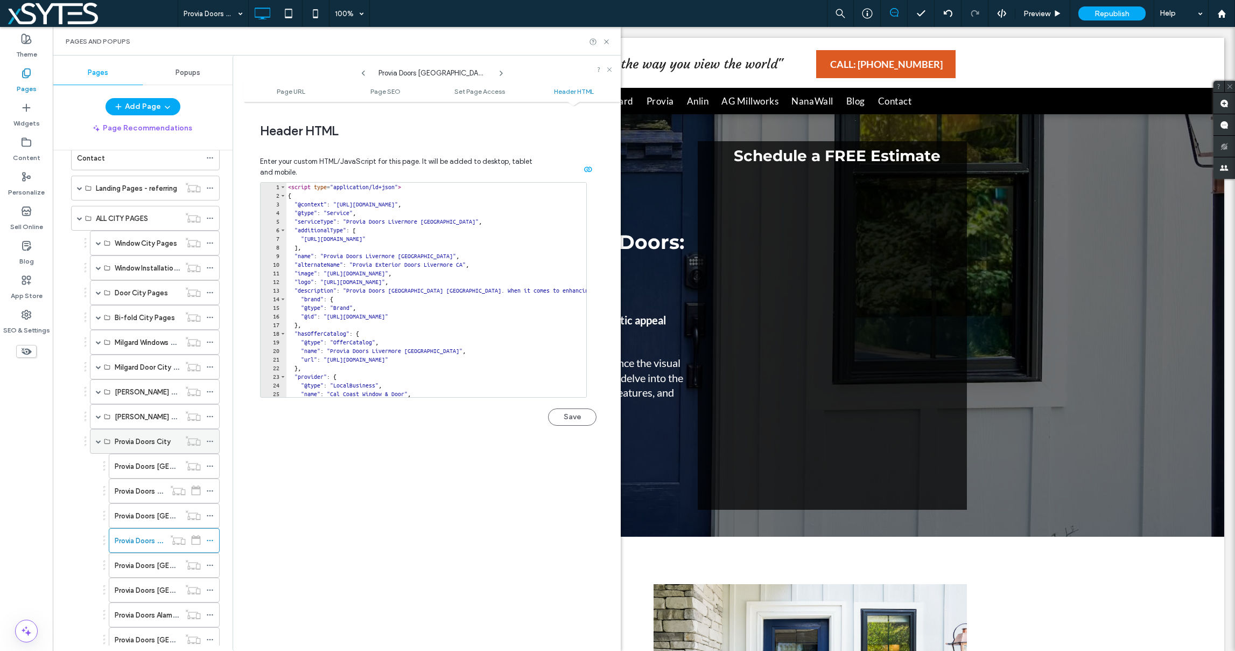
click at [98, 440] on span at bounding box center [98, 440] width 5 height 5
click at [351, 476] on div "**********" at bounding box center [432, 376] width 377 height 538
click at [468, 512] on div "**********" at bounding box center [432, 376] width 377 height 538
click at [95, 439] on div "Provia Doors City" at bounding box center [155, 441] width 130 height 25
click at [96, 443] on span at bounding box center [98, 440] width 5 height 5
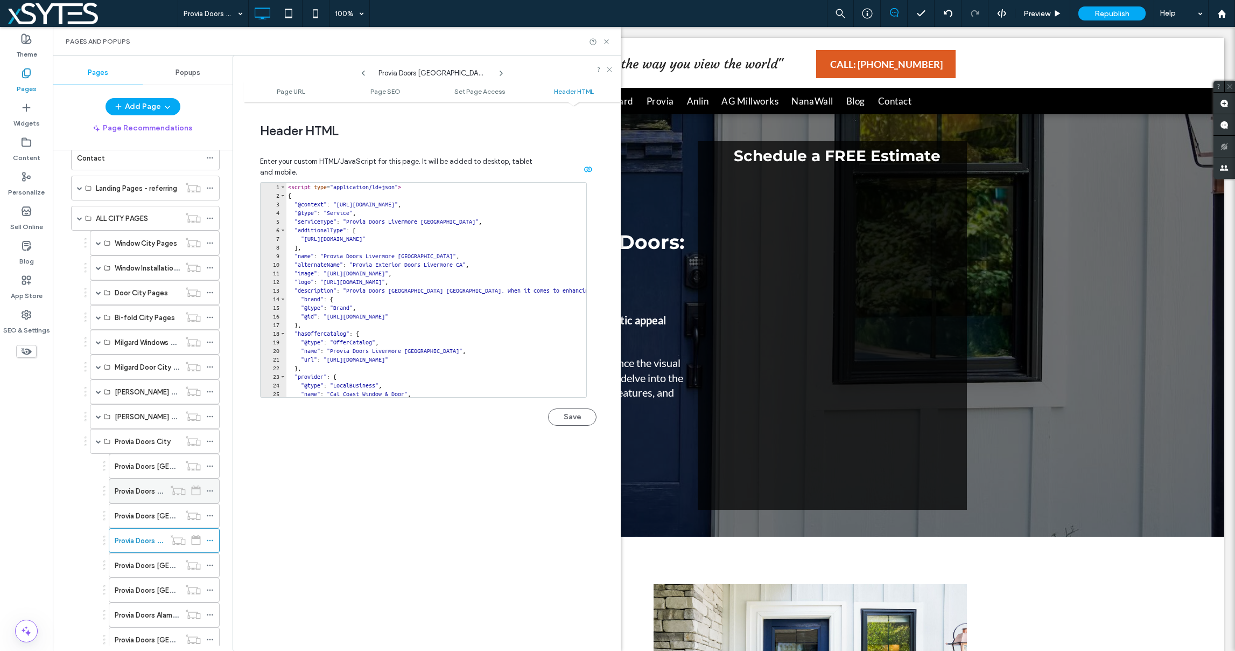
click at [211, 491] on icon at bounding box center [210, 491] width 8 height 8
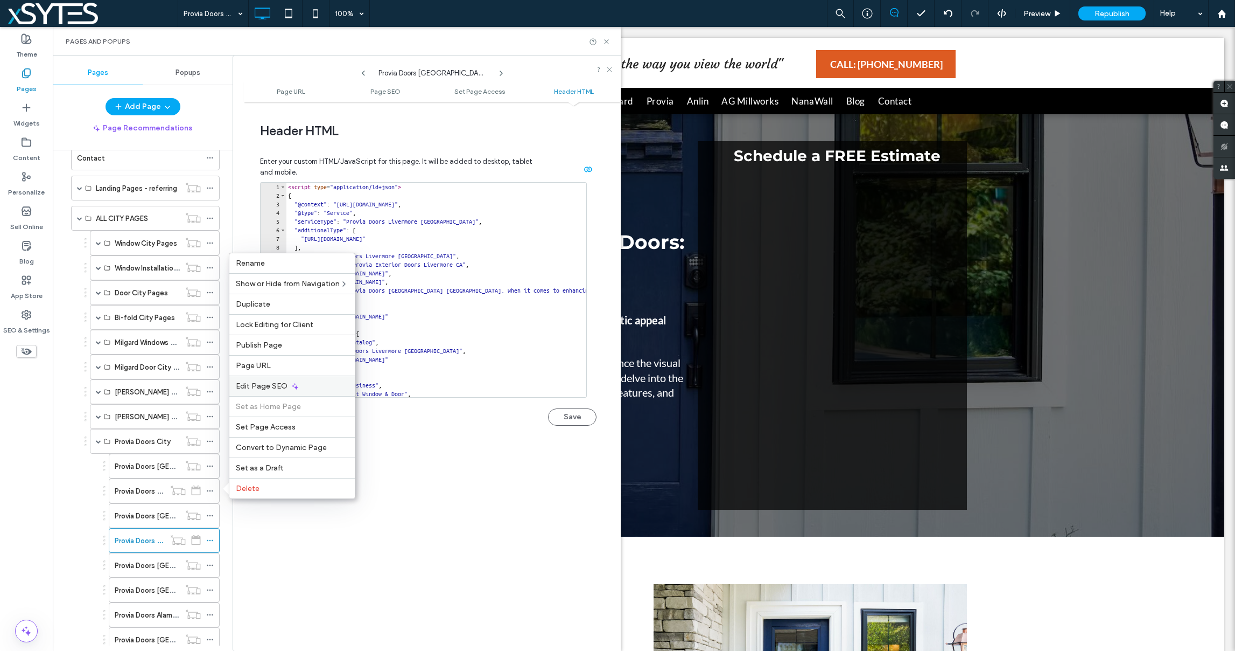
click at [288, 388] on div "Edit Page SEO" at bounding box center [291, 385] width 125 height 20
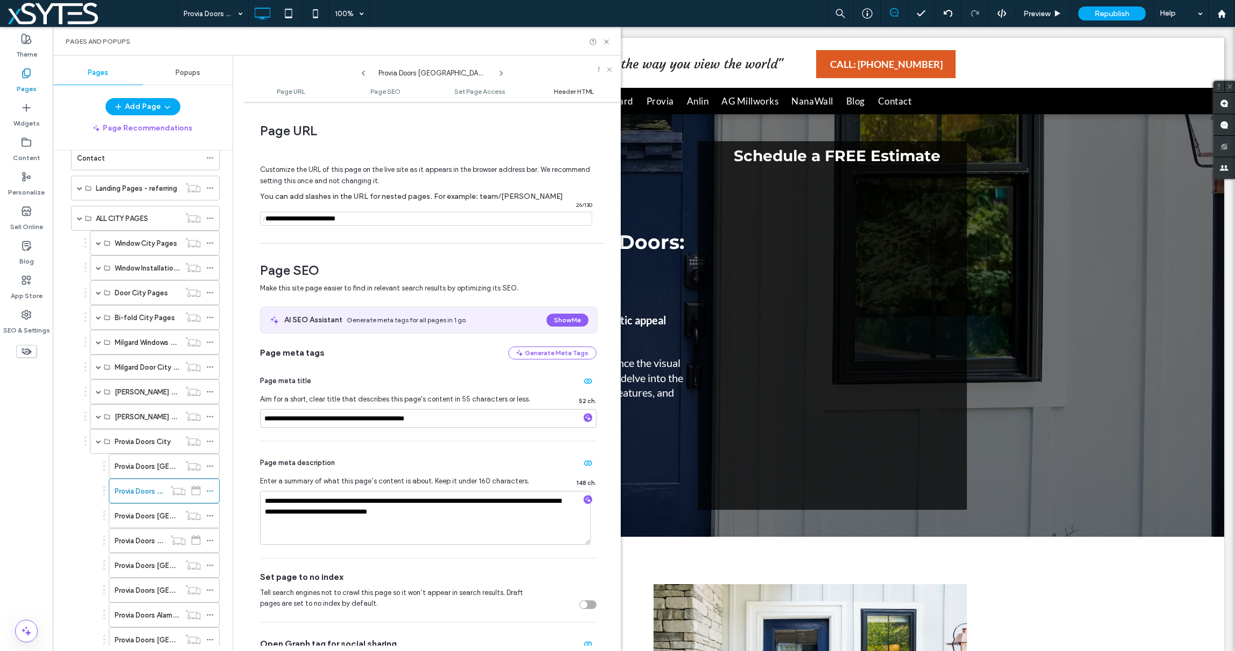
click at [569, 91] on span "Header HTML" at bounding box center [574, 91] width 40 height 8
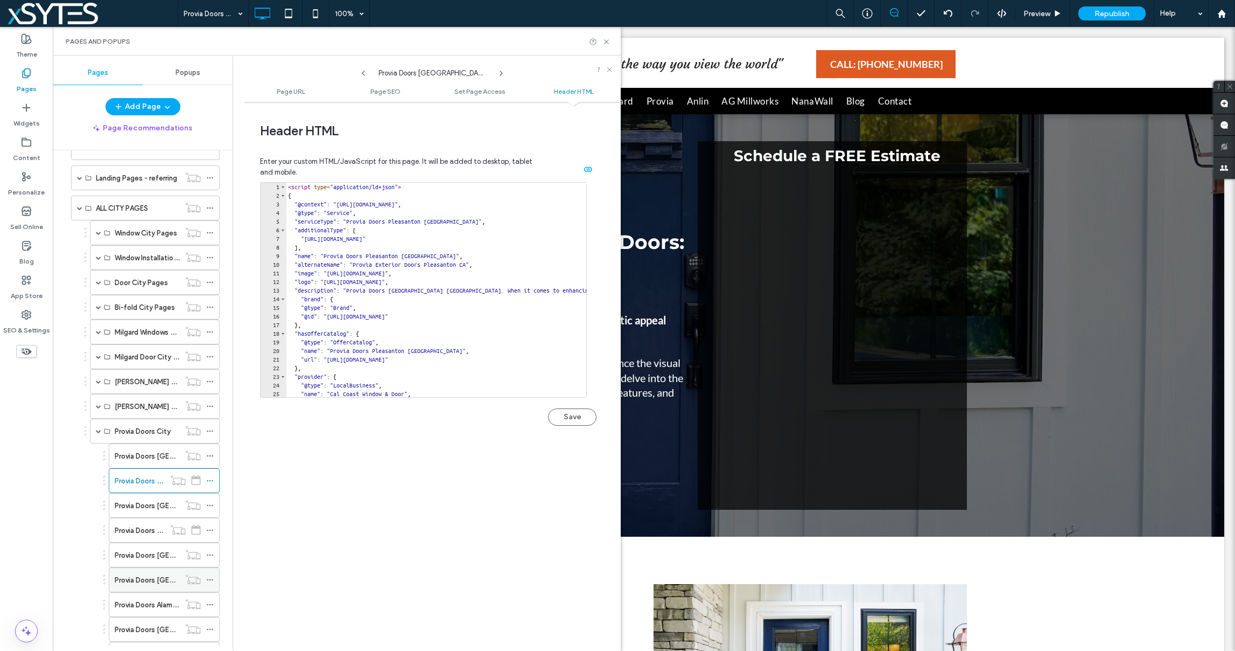
scroll to position [337, 0]
click at [210, 527] on use at bounding box center [210, 528] width 6 height 2
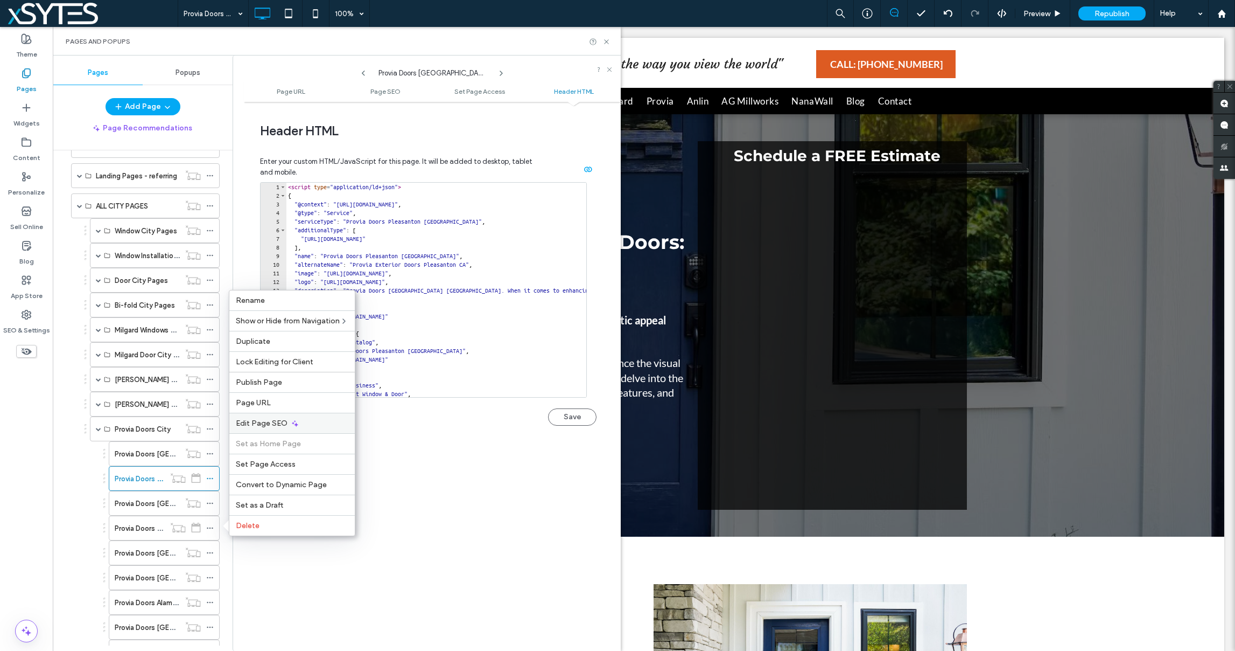
click at [278, 420] on span "Edit Page SEO" at bounding box center [262, 422] width 52 height 9
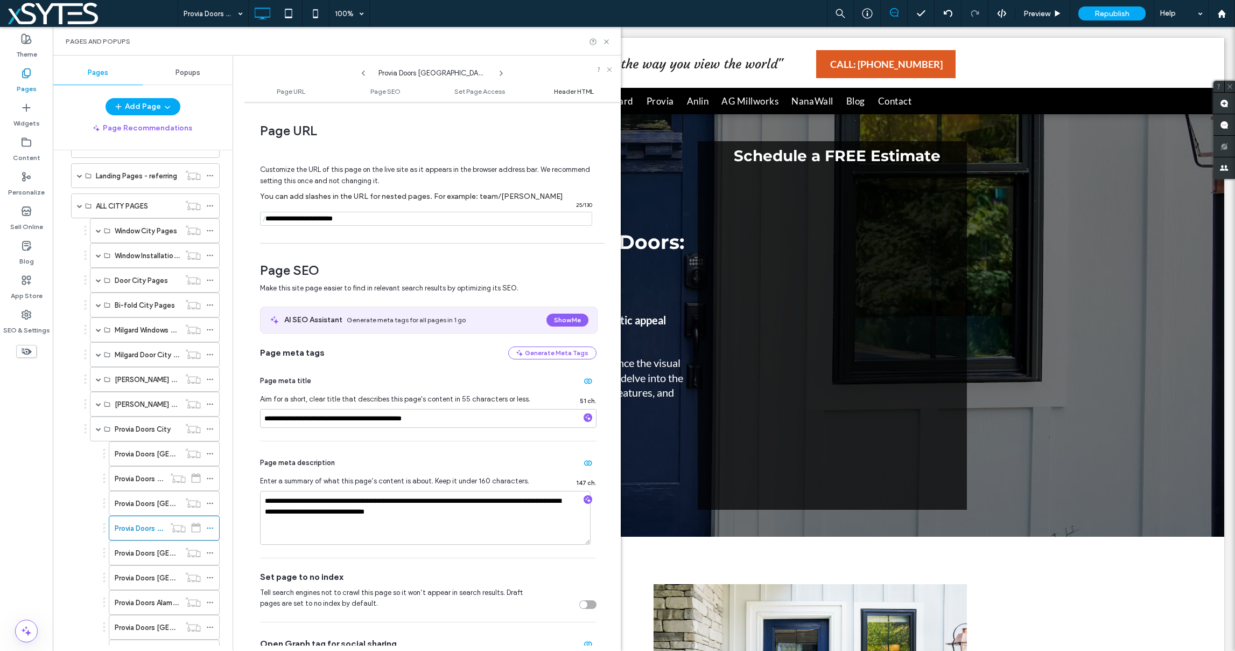
click at [569, 90] on span "Header HTML" at bounding box center [574, 91] width 40 height 8
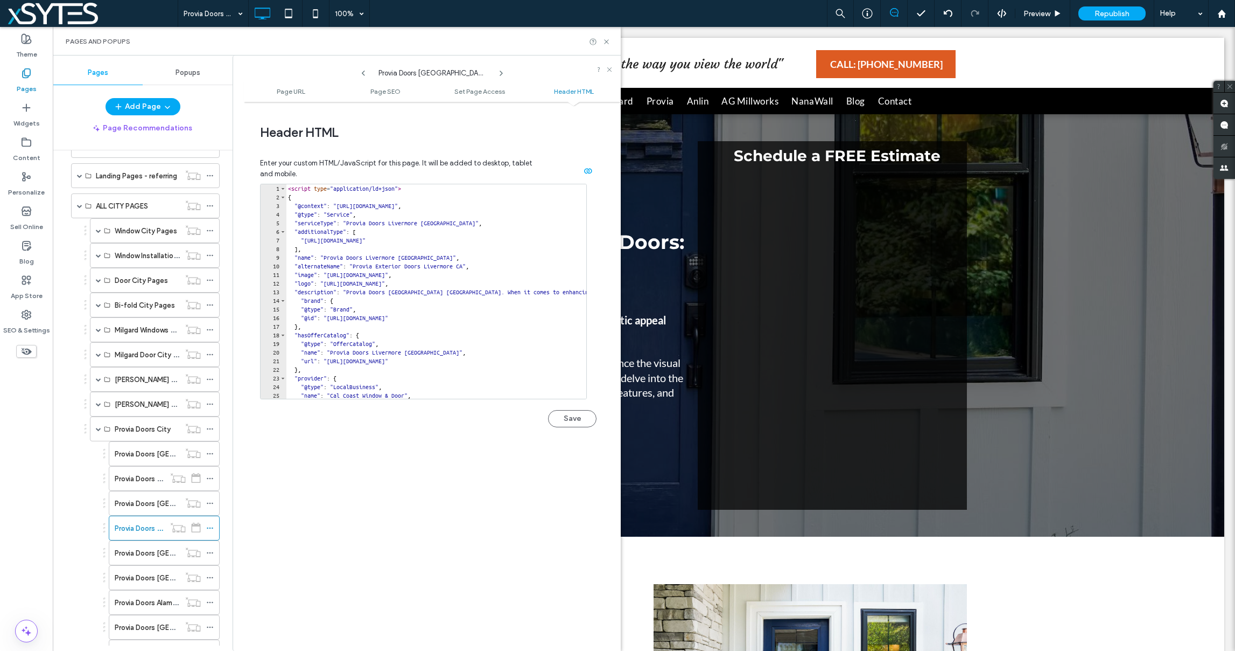
scroll to position [994, 0]
click at [96, 429] on span at bounding box center [98, 428] width 5 height 5
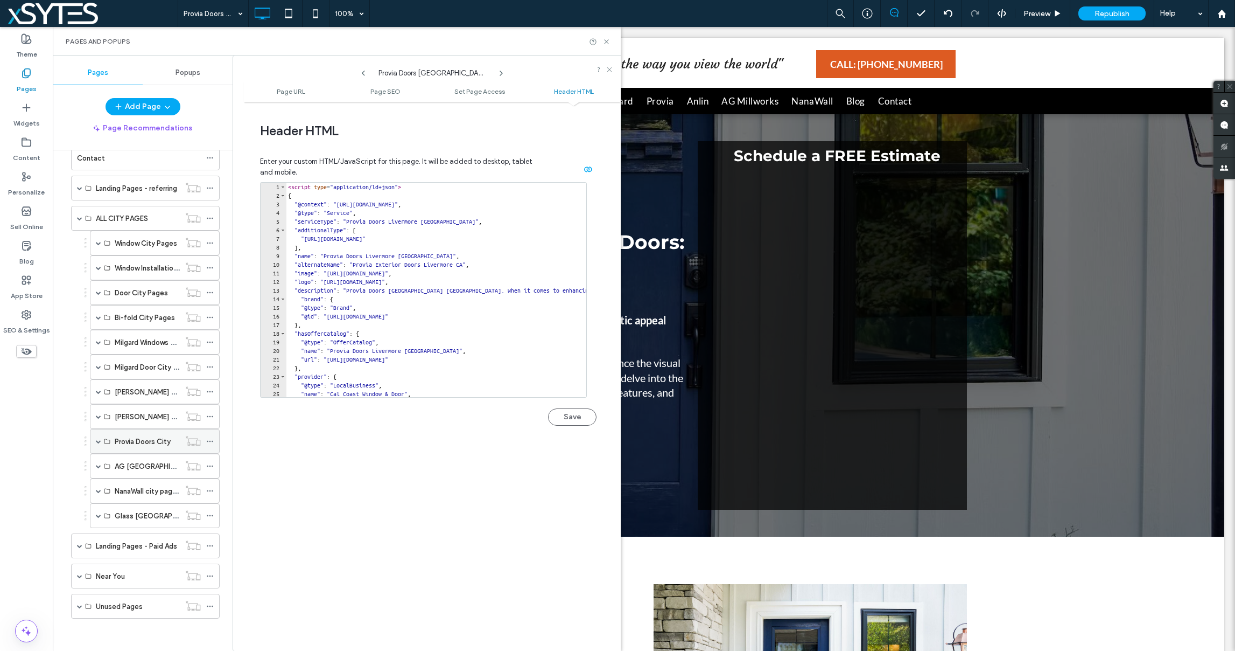
scroll to position [325, 0]
click at [97, 465] on span at bounding box center [98, 465] width 5 height 5
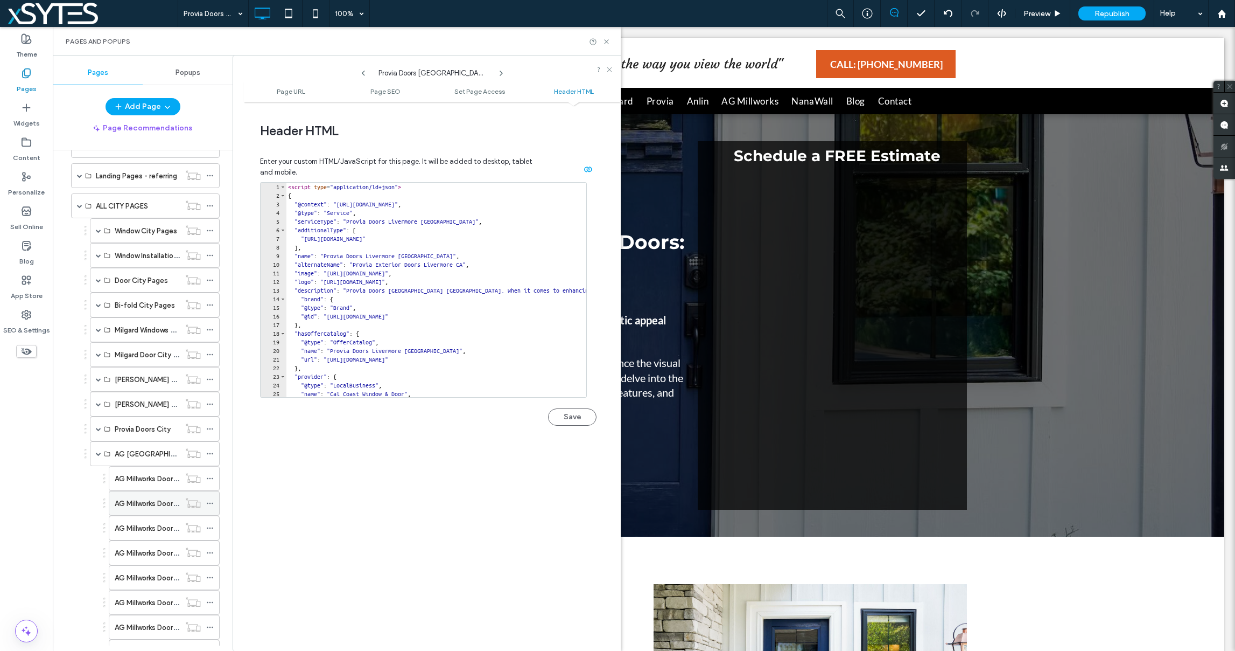
click at [208, 501] on icon at bounding box center [210, 503] width 8 height 8
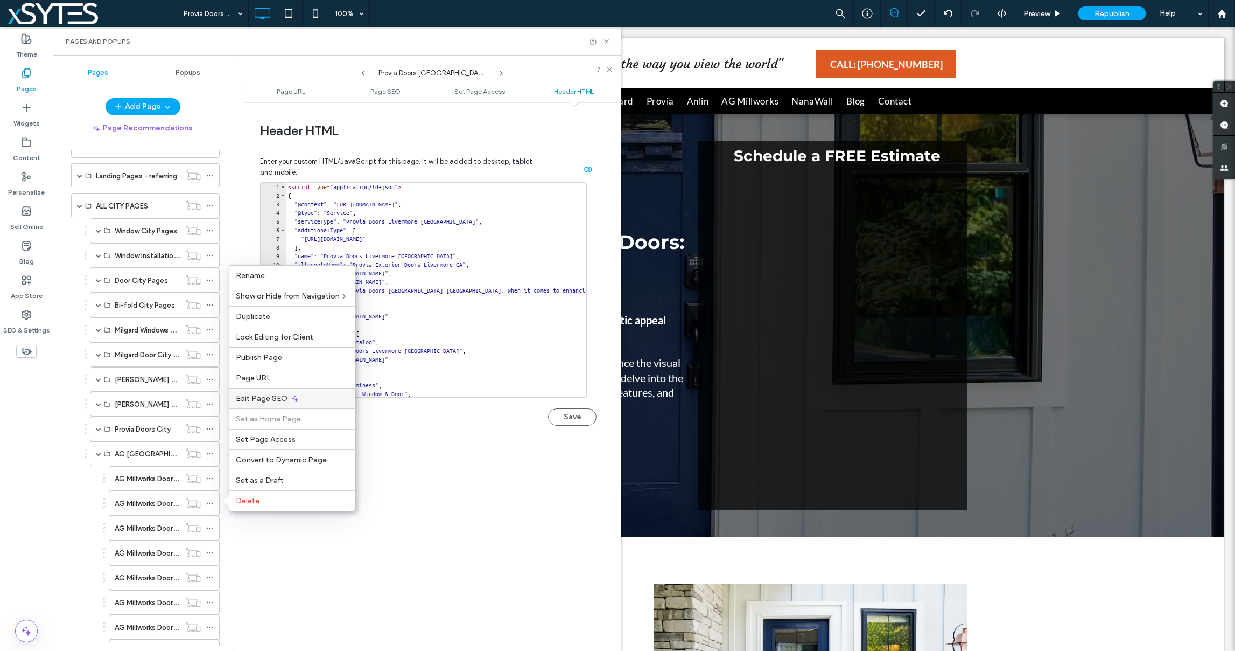
click at [344, 397] on div "Edit Page SEO" at bounding box center [291, 398] width 125 height 20
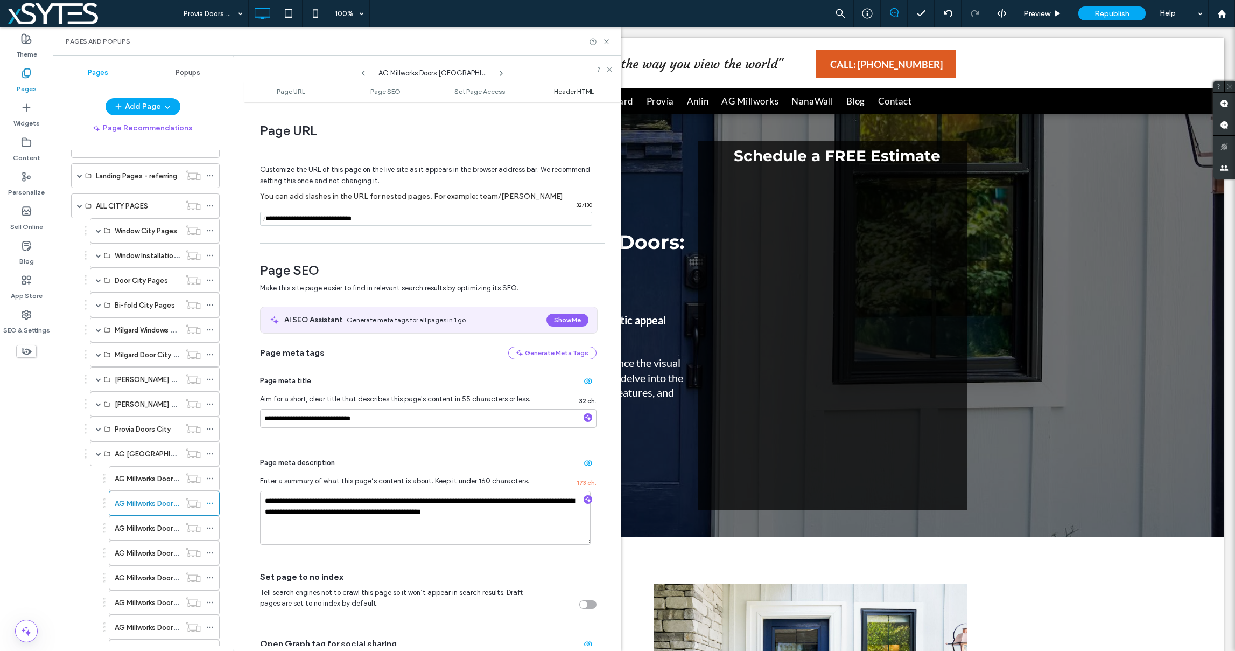
click at [581, 89] on span "Header HTML" at bounding box center [574, 91] width 40 height 8
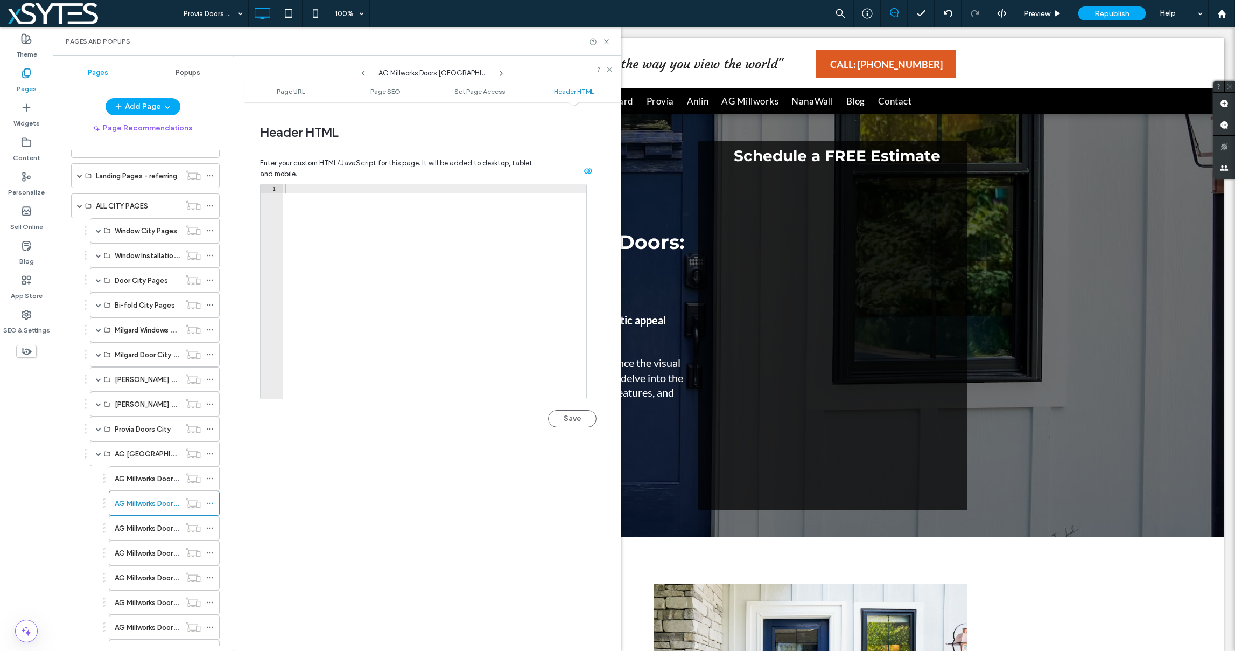
scroll to position [994, 0]
click at [306, 185] on div at bounding box center [435, 299] width 304 height 232
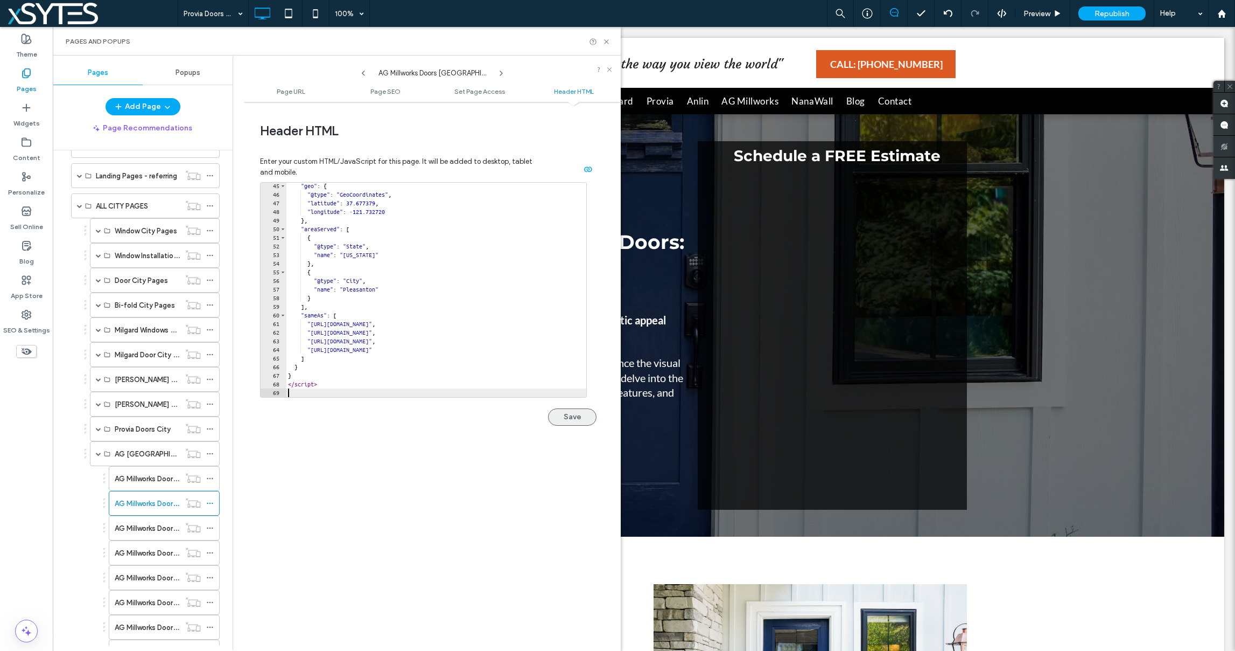
click at [571, 416] on button "Save" at bounding box center [572, 416] width 48 height 17
click at [212, 503] on use at bounding box center [210, 503] width 6 height 2
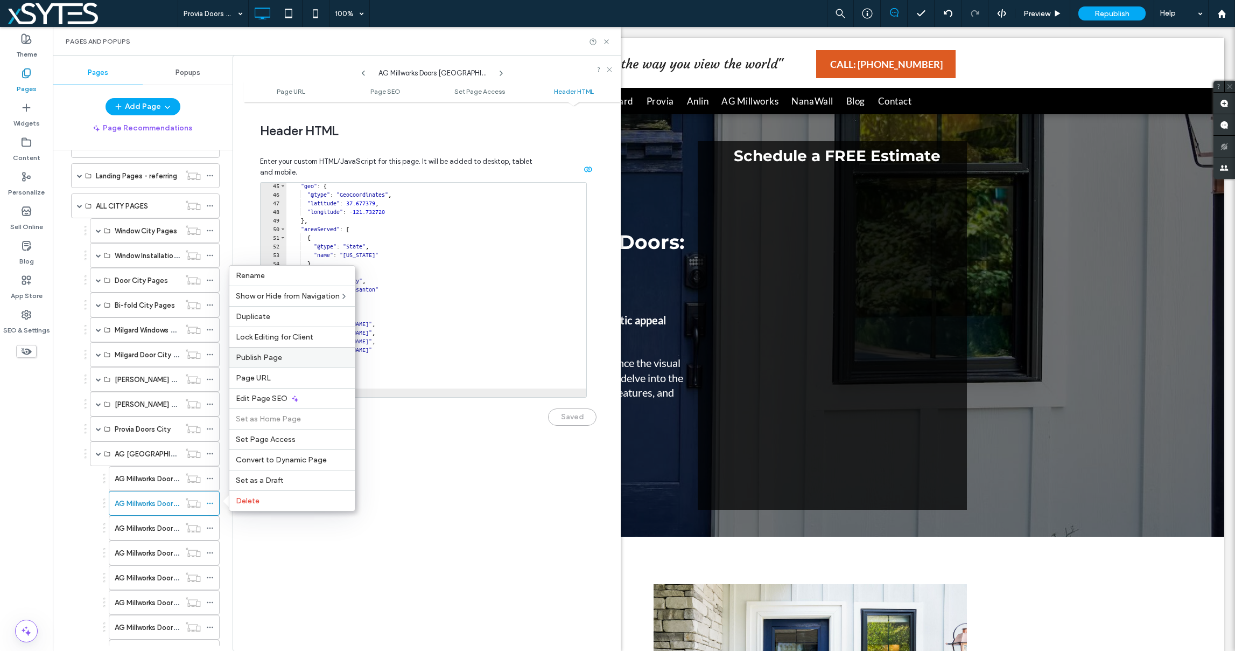
click at [267, 357] on span "Publish Page" at bounding box center [259, 357] width 46 height 9
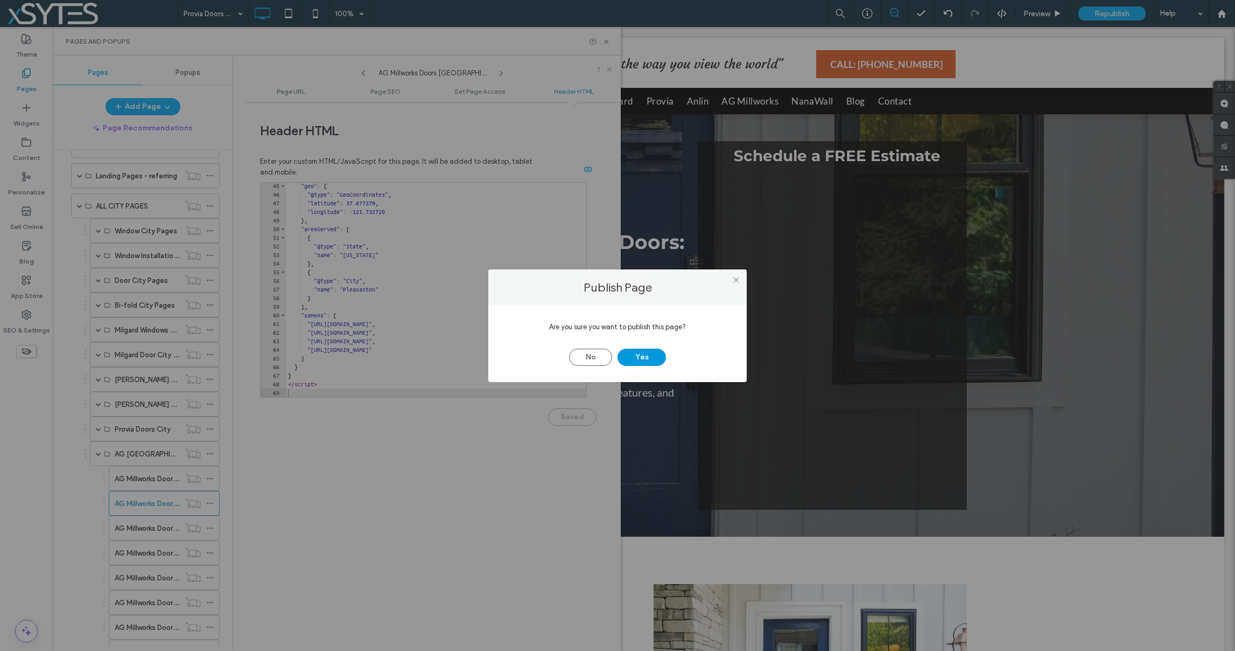
click at [644, 361] on button "Yes" at bounding box center [642, 356] width 48 height 17
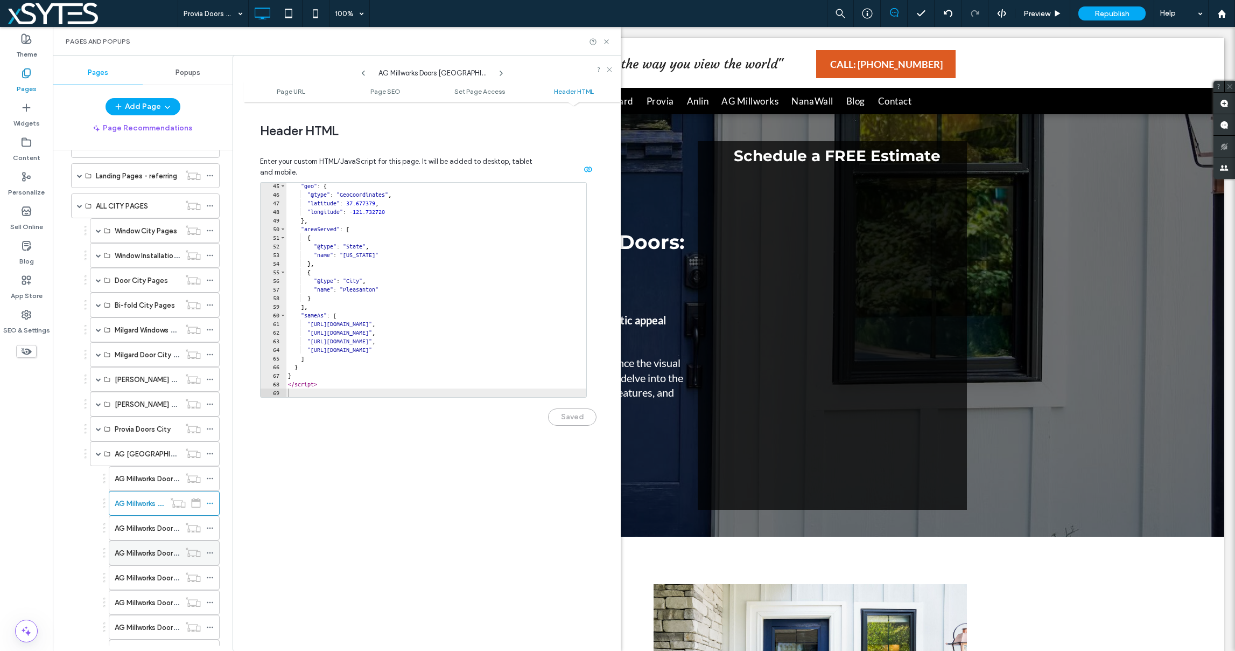
click at [214, 553] on div at bounding box center [212, 552] width 13 height 16
click at [209, 553] on icon at bounding box center [210, 553] width 8 height 8
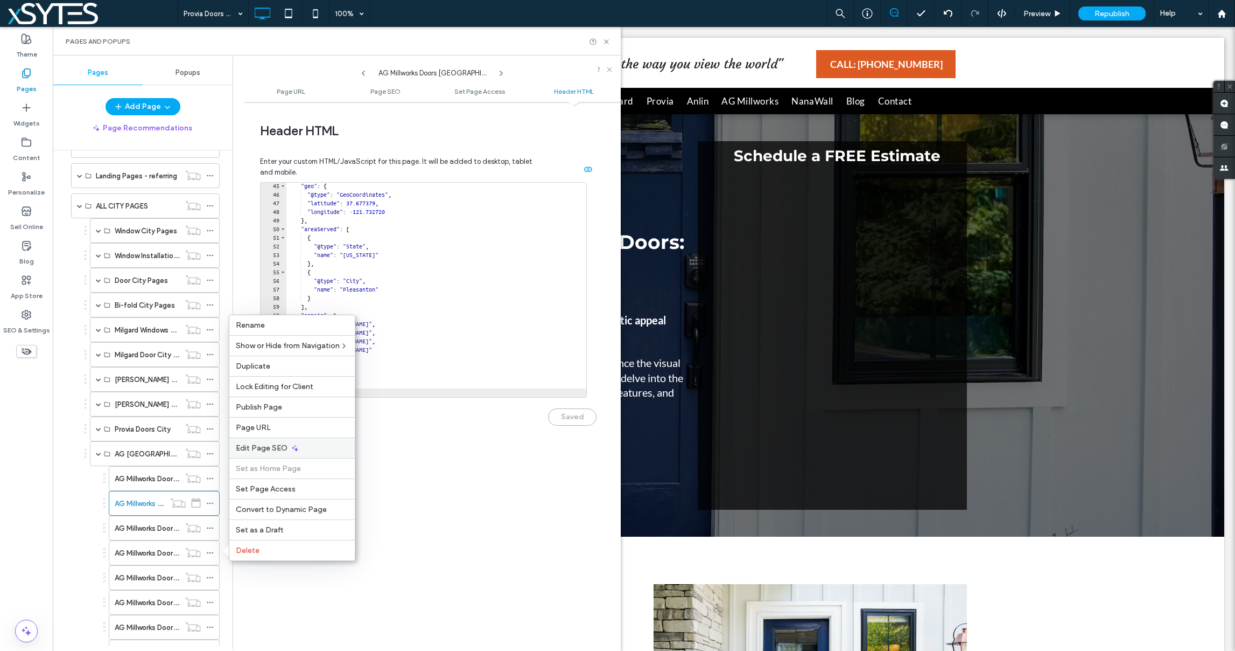
click at [319, 446] on div "Edit Page SEO" at bounding box center [291, 447] width 125 height 20
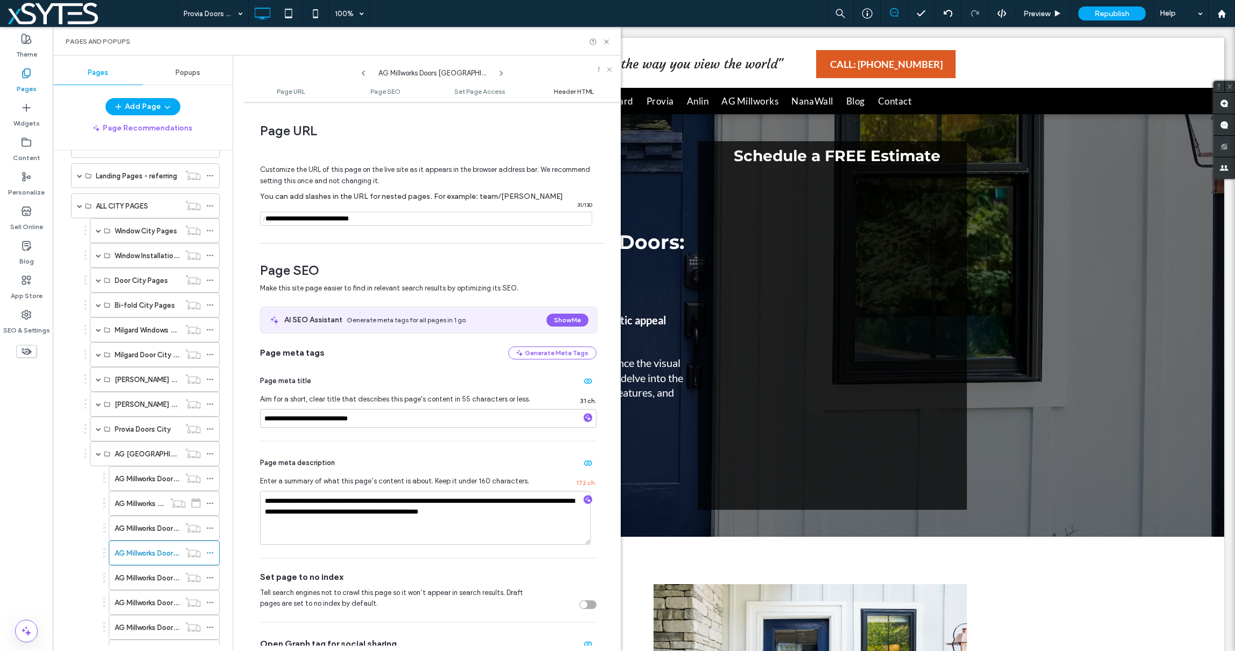
click at [561, 93] on span "Header HTML" at bounding box center [574, 91] width 40 height 8
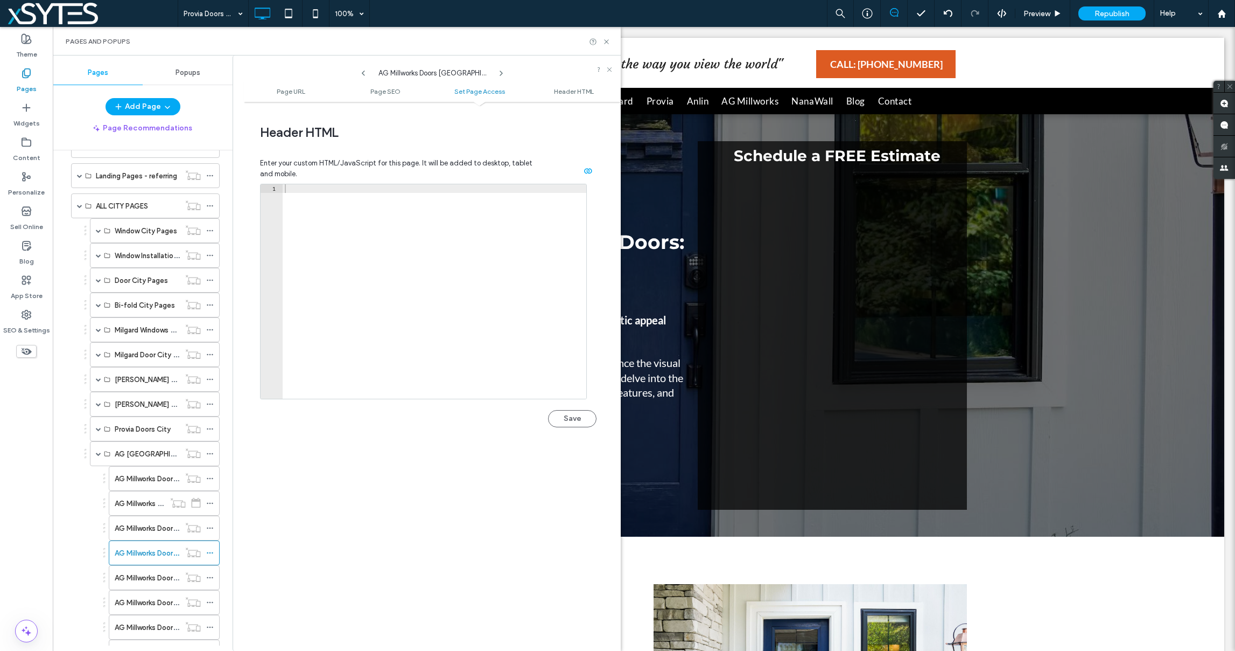
scroll to position [994, 0]
click at [324, 187] on div at bounding box center [435, 299] width 304 height 232
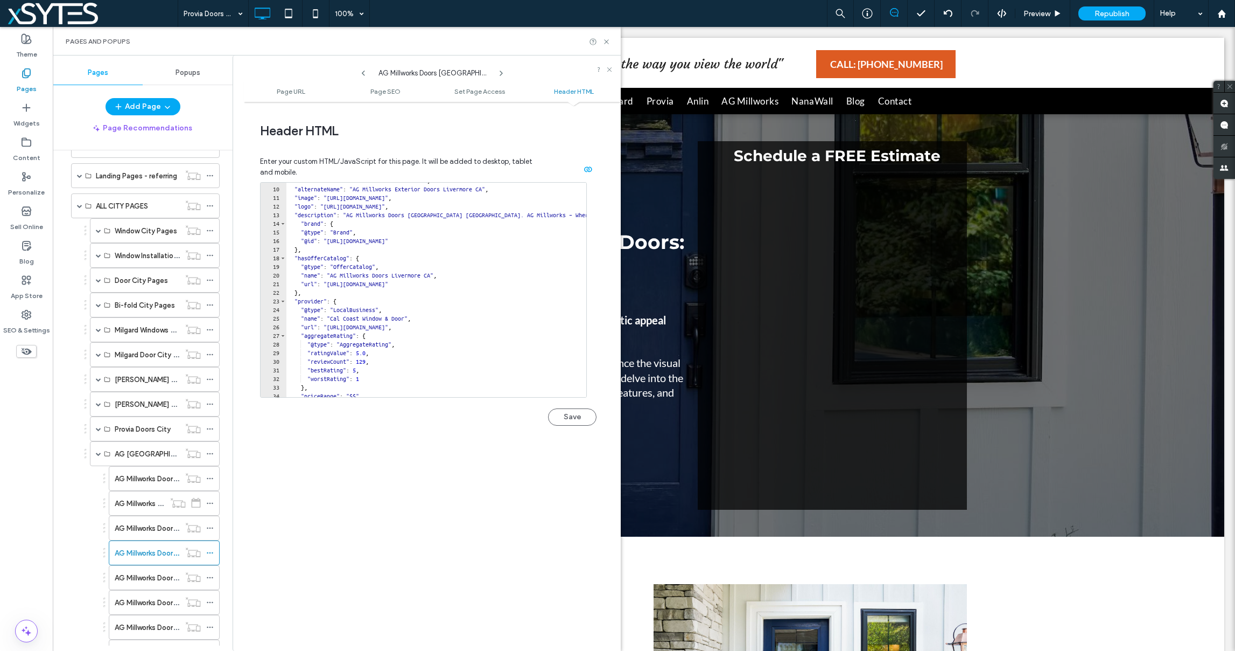
scroll to position [0, 0]
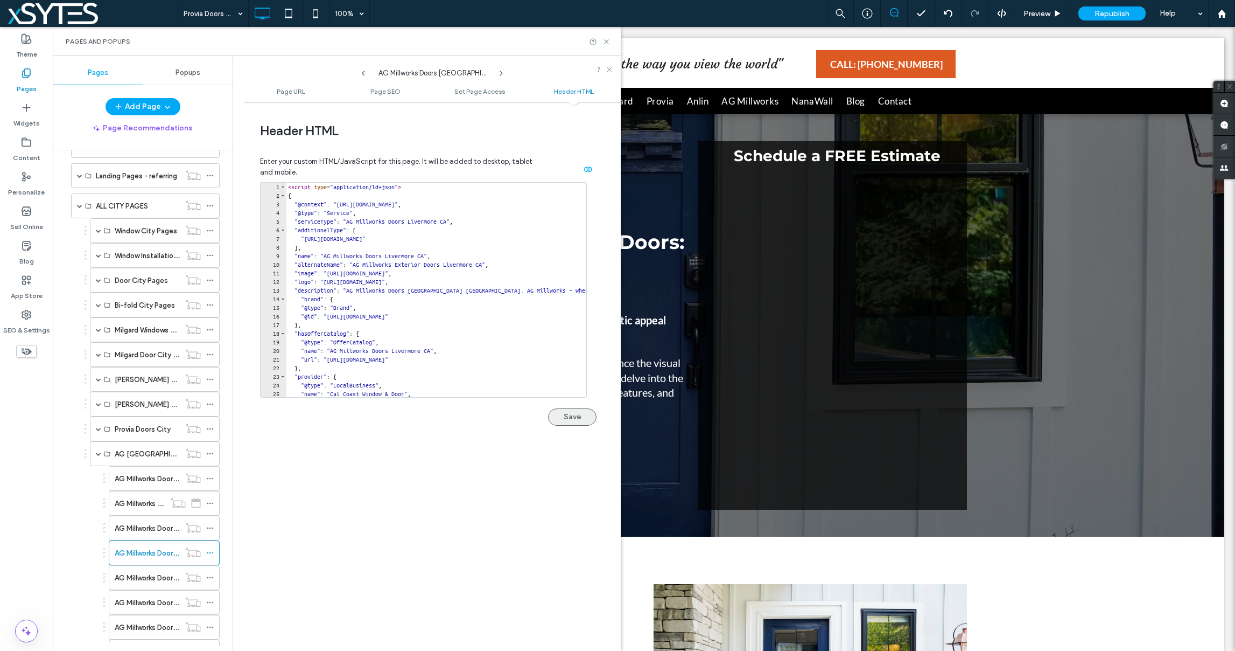
click at [557, 419] on button "Save" at bounding box center [572, 416] width 48 height 17
click at [211, 551] on icon at bounding box center [210, 553] width 8 height 8
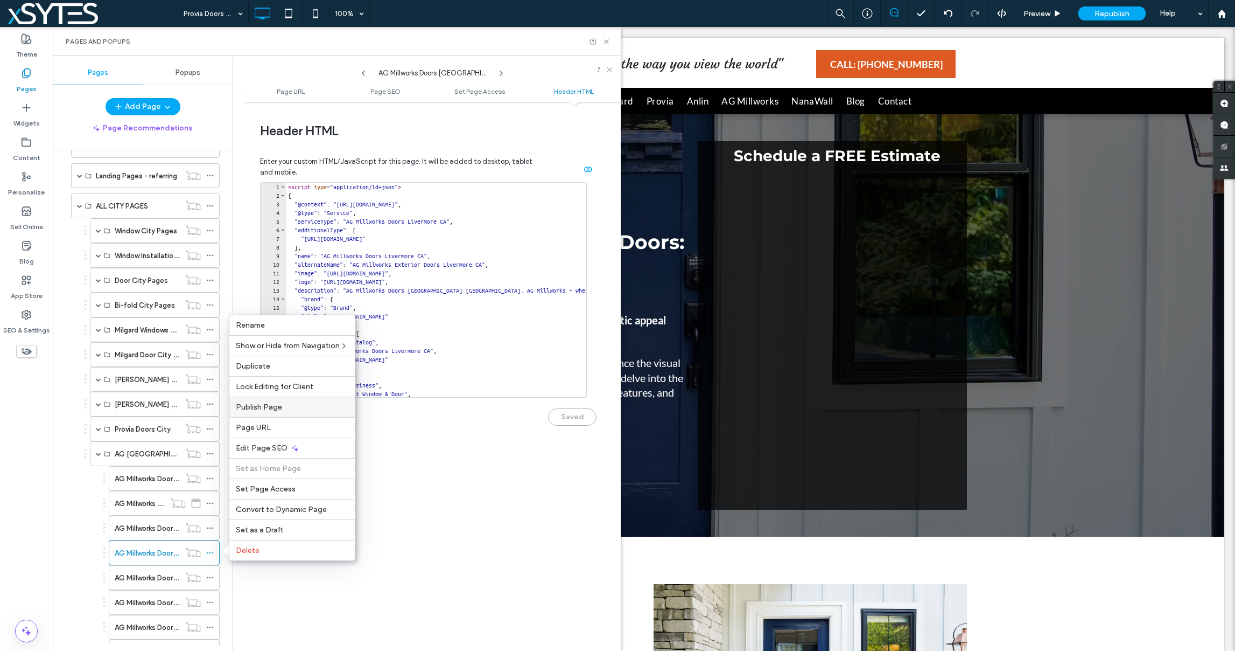
click at [268, 404] on span "Publish Page" at bounding box center [259, 406] width 46 height 9
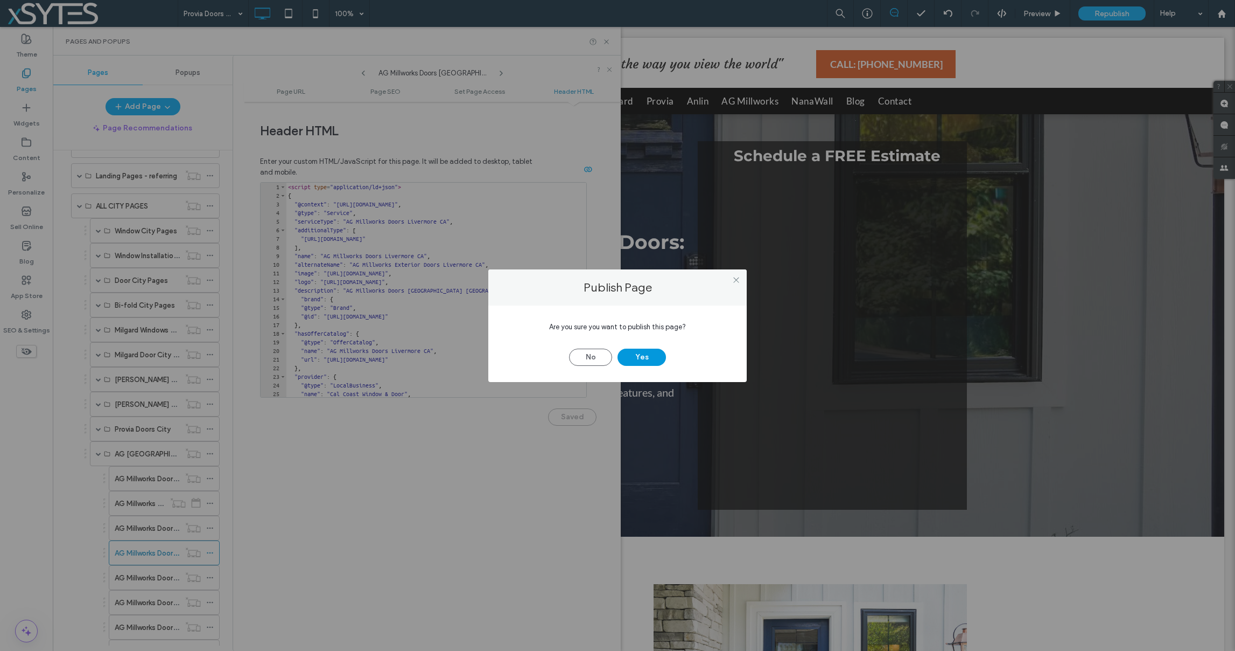
click at [631, 355] on button "Yes" at bounding box center [642, 356] width 48 height 17
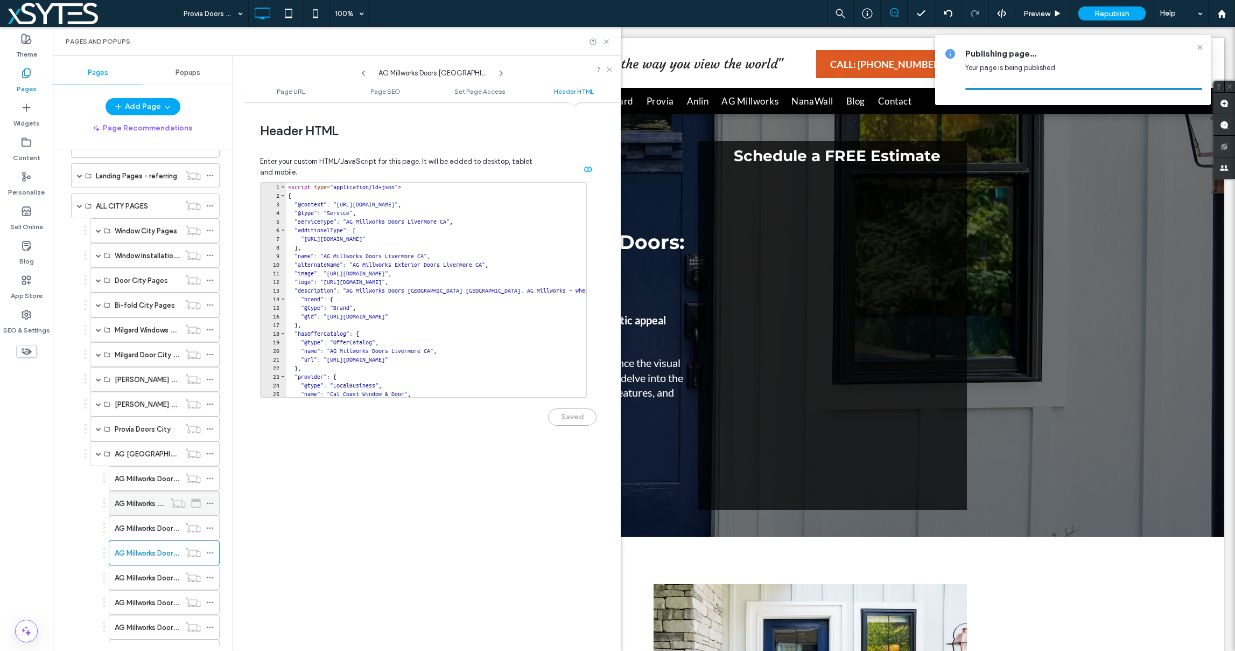
click at [213, 504] on icon at bounding box center [210, 503] width 8 height 8
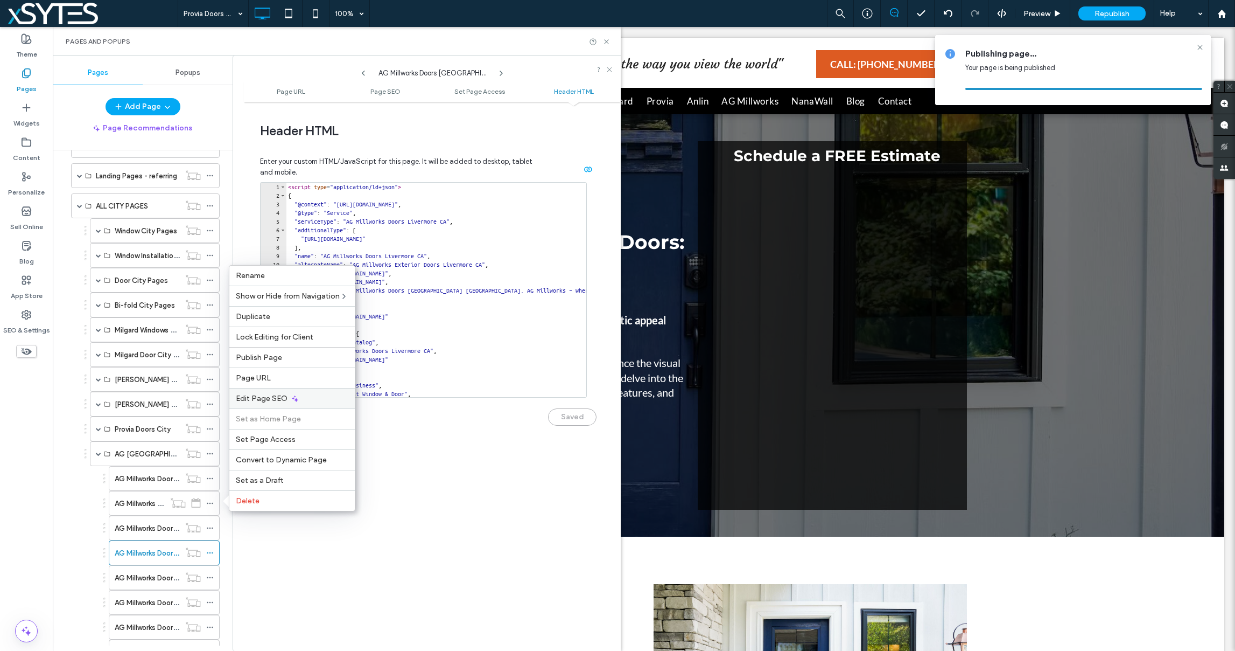
click at [297, 396] on icon at bounding box center [295, 398] width 9 height 9
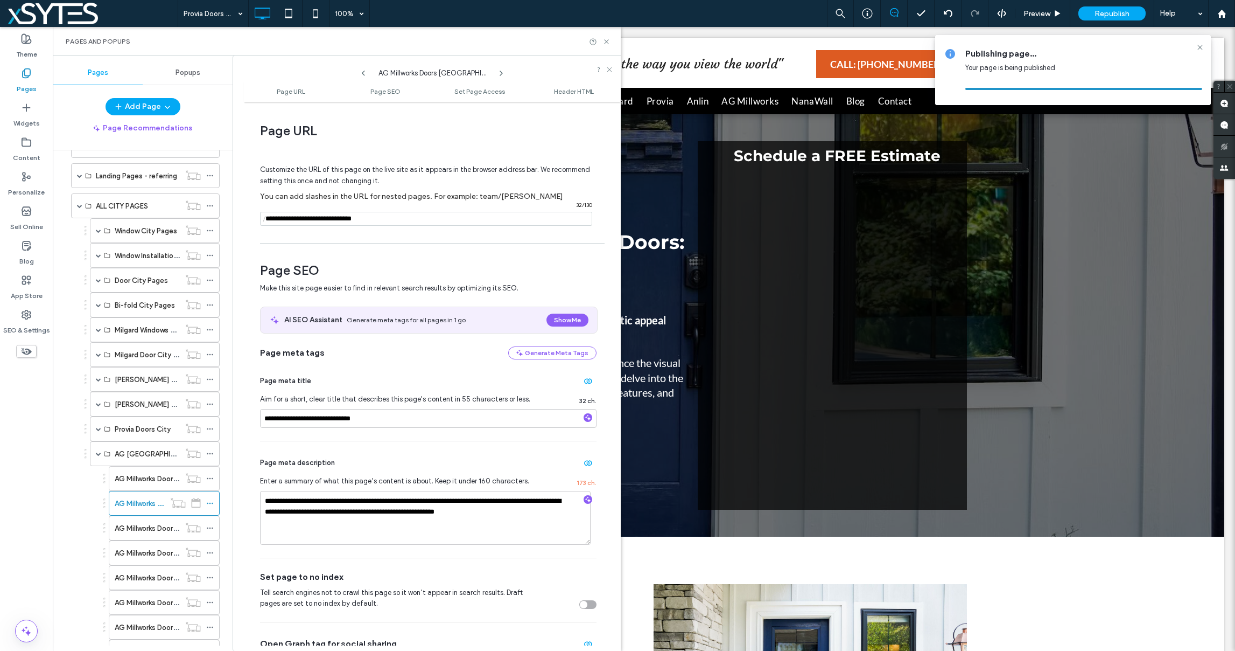
click at [565, 96] on ul "Page URL Page SEO Set Page Access Header HTML" at bounding box center [432, 91] width 377 height 22
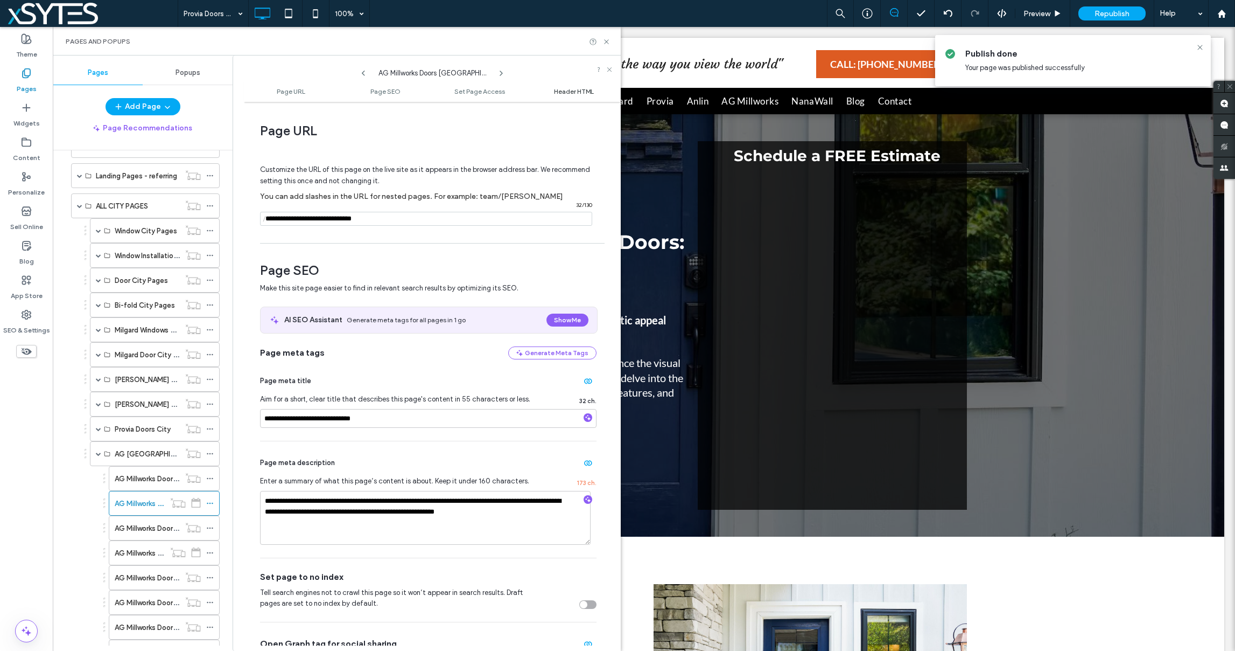
click at [565, 93] on span "Header HTML" at bounding box center [574, 91] width 40 height 8
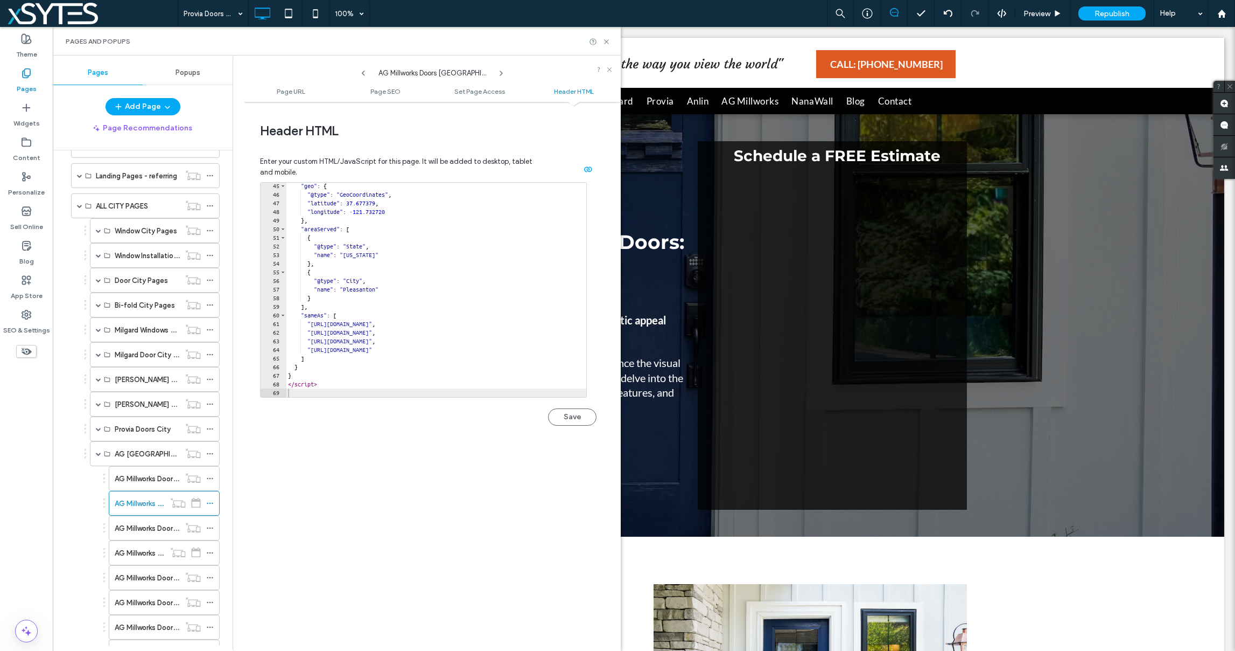
scroll to position [380, 0]
click at [397, 495] on div "**********" at bounding box center [432, 376] width 377 height 538
